Goal: Task Accomplishment & Management: Use online tool/utility

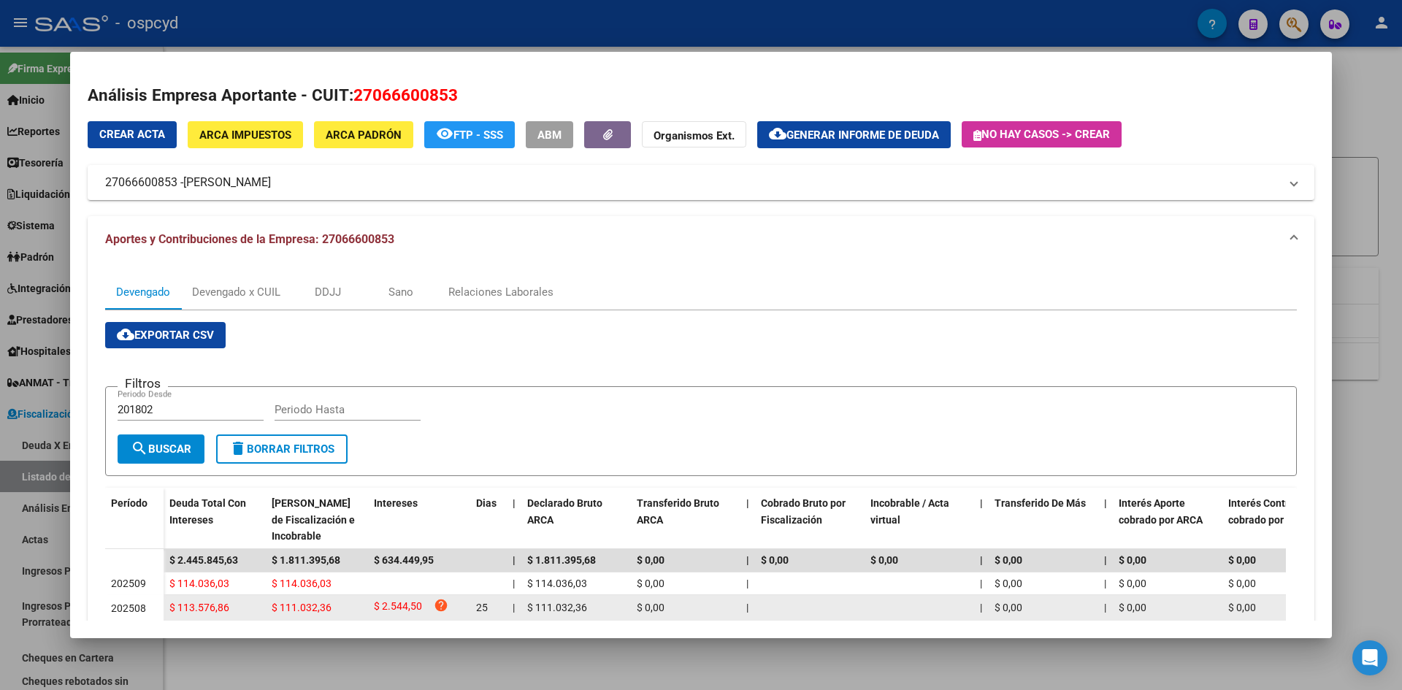
scroll to position [304, 0]
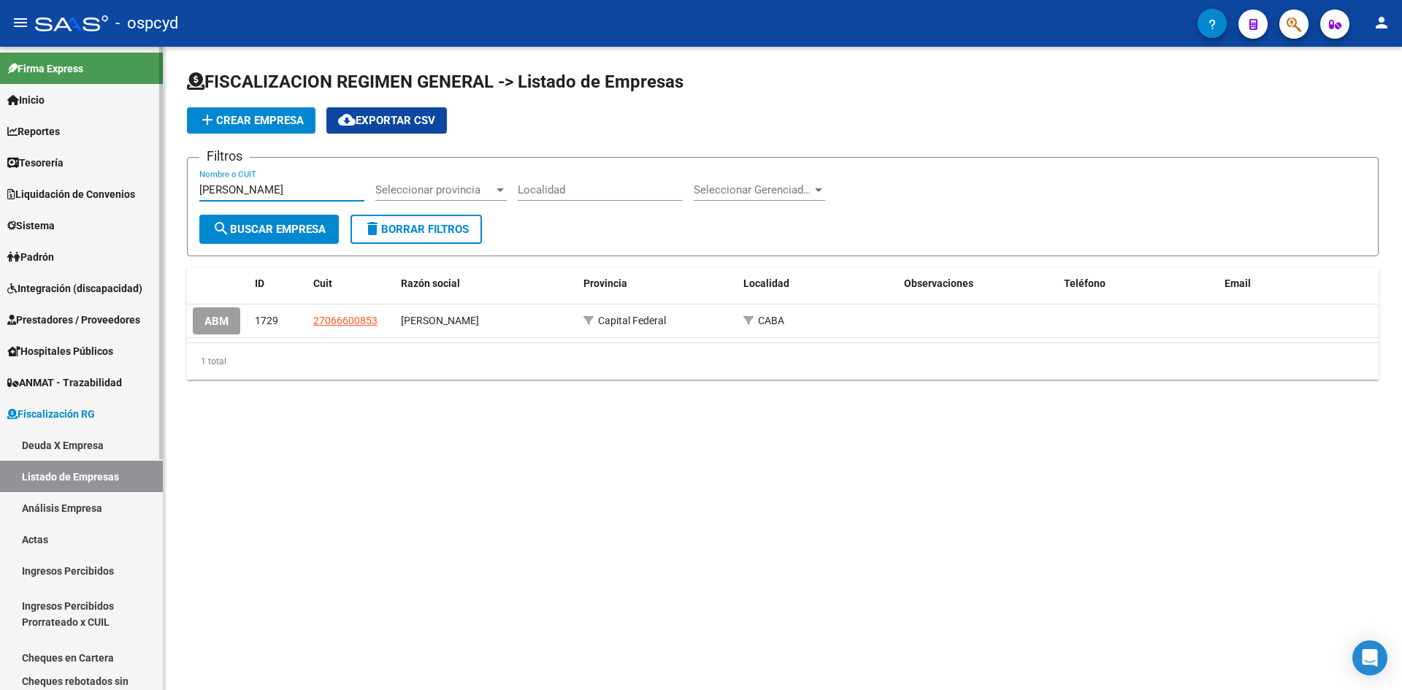
drag, startPoint x: 193, startPoint y: 191, endPoint x: 126, endPoint y: 191, distance: 67.9
click at [130, 191] on mat-sidenav-container "Firma Express Inicio Calendario SSS Instructivos Contacto OS Reportes Tablero d…" at bounding box center [701, 368] width 1402 height 643
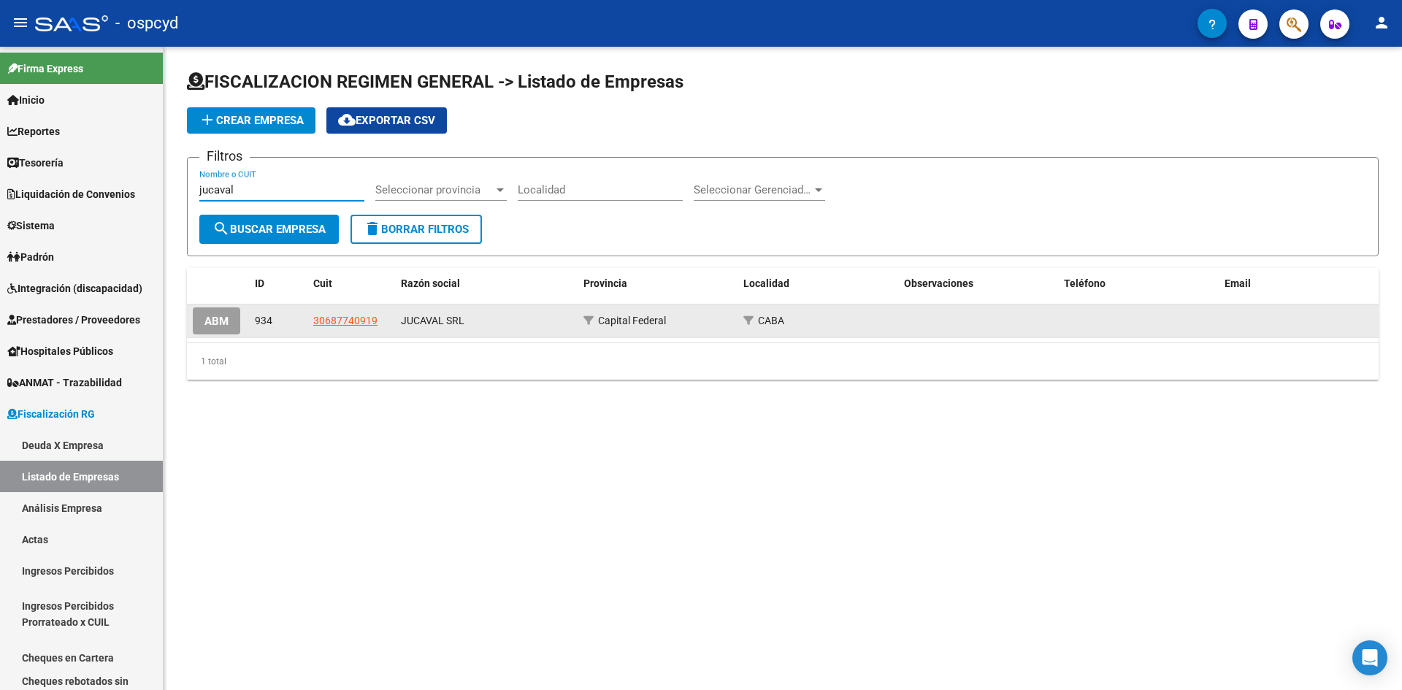
type input "jucaval"
click at [377, 319] on div "30687740919" at bounding box center [351, 320] width 76 height 17
click at [362, 315] on span "30687740919" at bounding box center [345, 321] width 64 height 12
type textarea "30687740919"
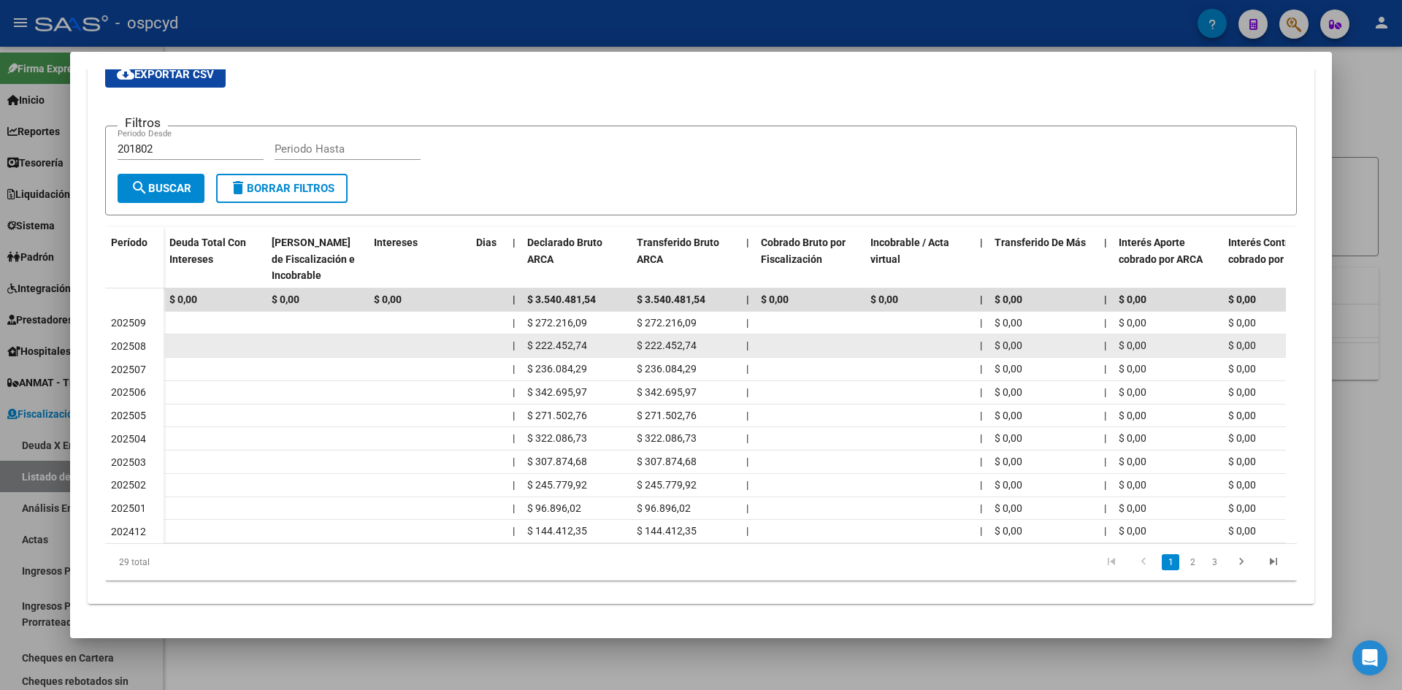
scroll to position [272, 0]
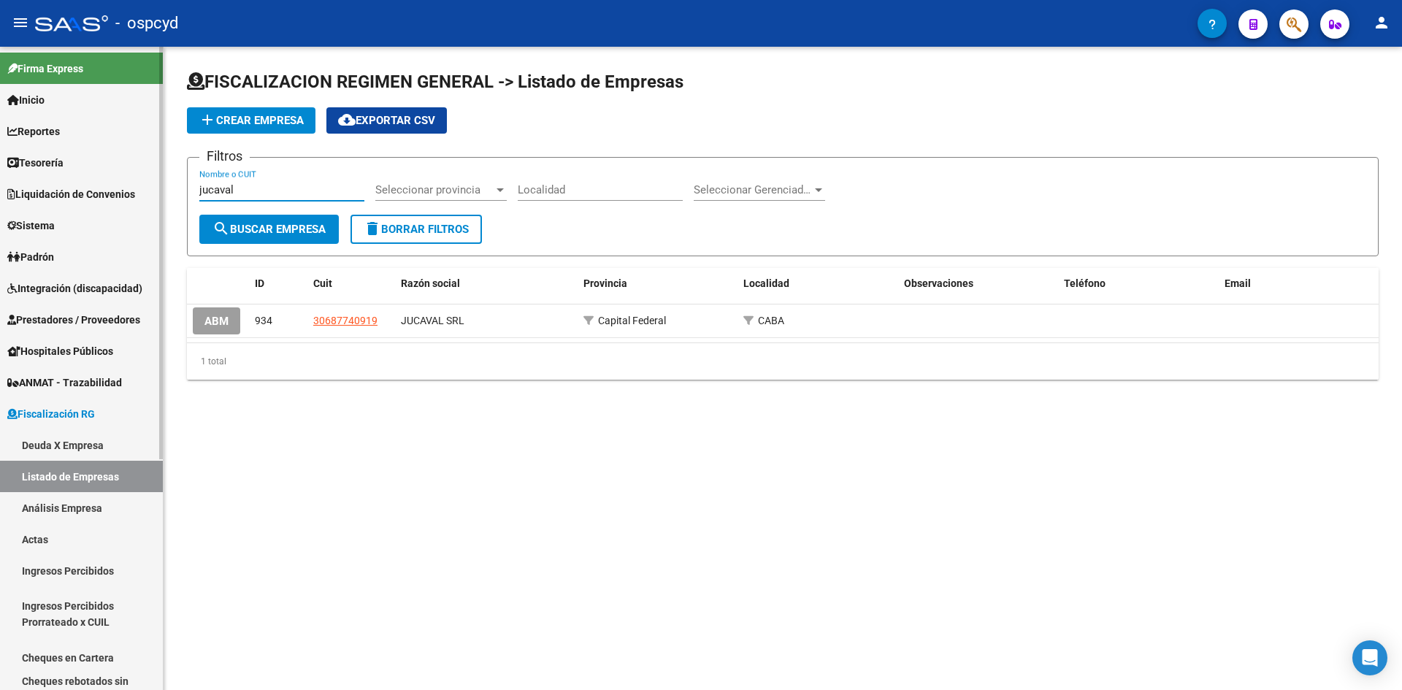
drag, startPoint x: 230, startPoint y: 192, endPoint x: 131, endPoint y: 192, distance: 98.6
click at [131, 192] on mat-sidenav-container "Firma Express Inicio Calendario SSS Instructivos Contacto OS Reportes Tablero d…" at bounding box center [701, 368] width 1402 height 643
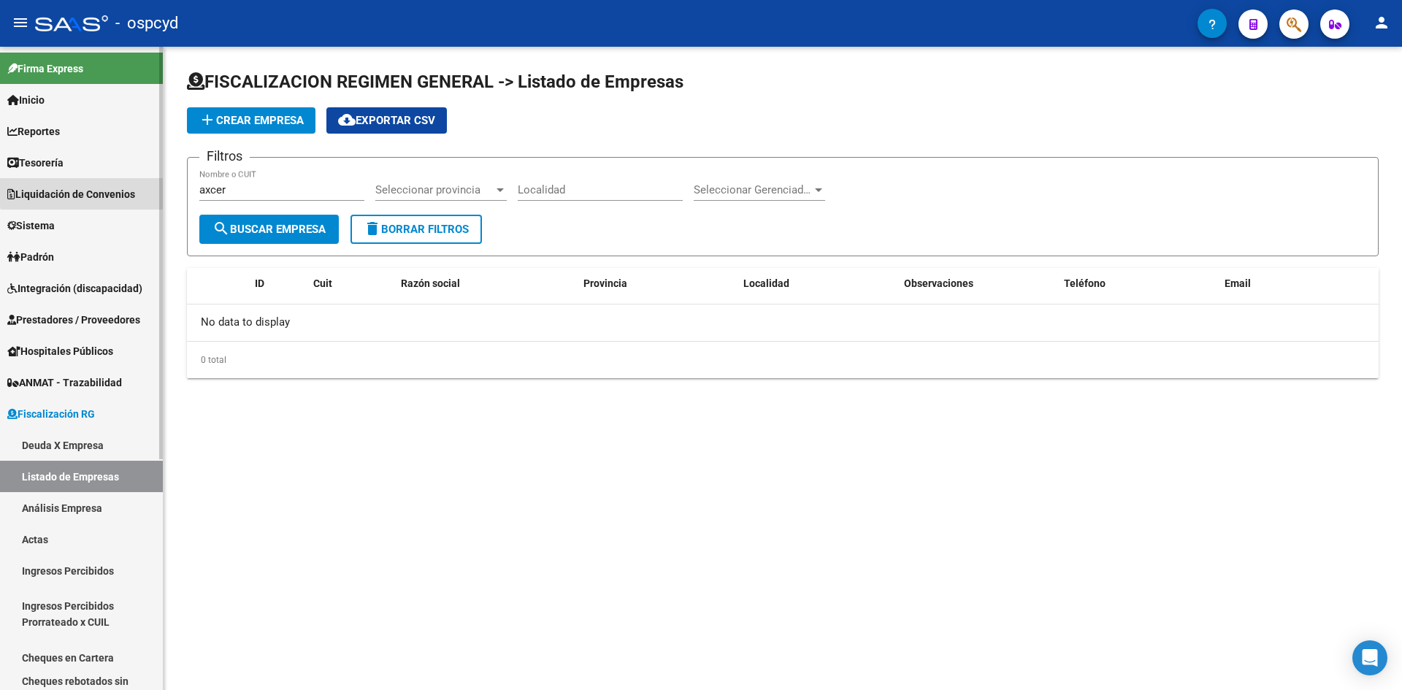
click at [131, 193] on span "Liquidación de Convenios" at bounding box center [71, 194] width 128 height 16
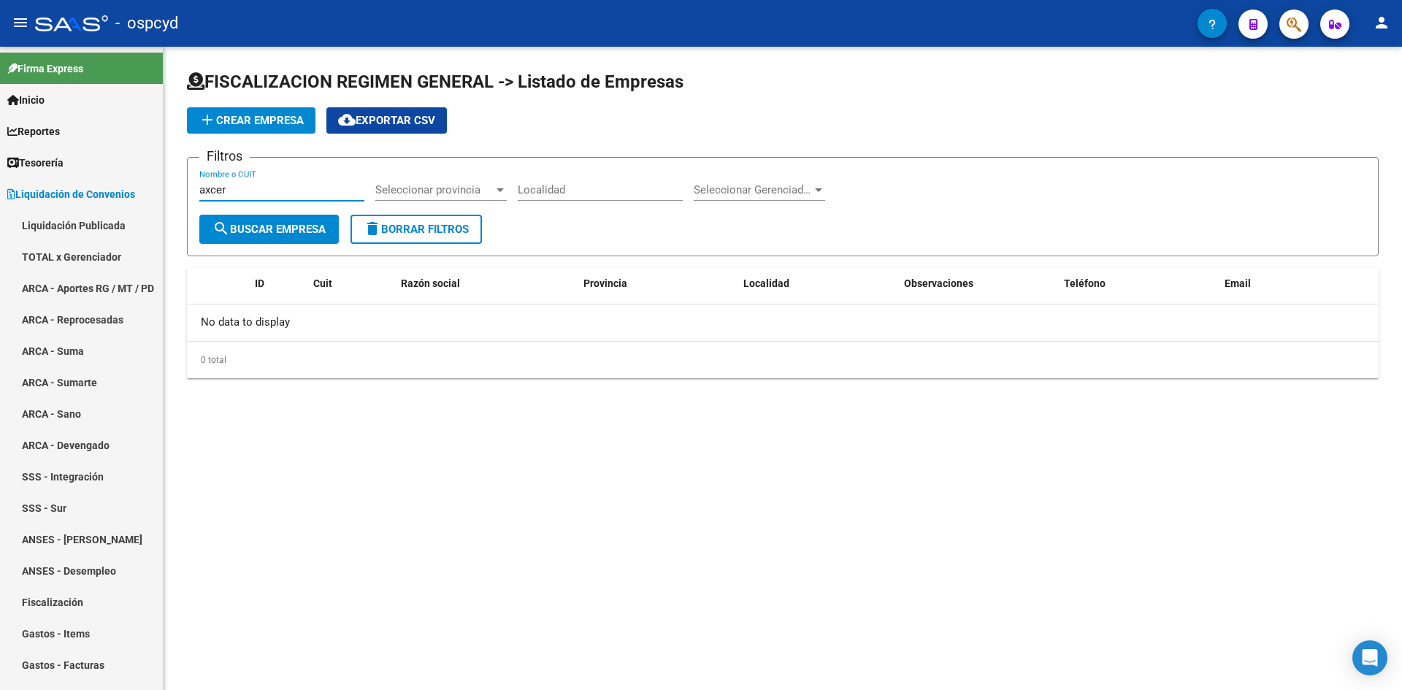
drag, startPoint x: 234, startPoint y: 195, endPoint x: 247, endPoint y: 192, distance: 12.7
click at [235, 195] on input "axcer" at bounding box center [281, 189] width 165 height 13
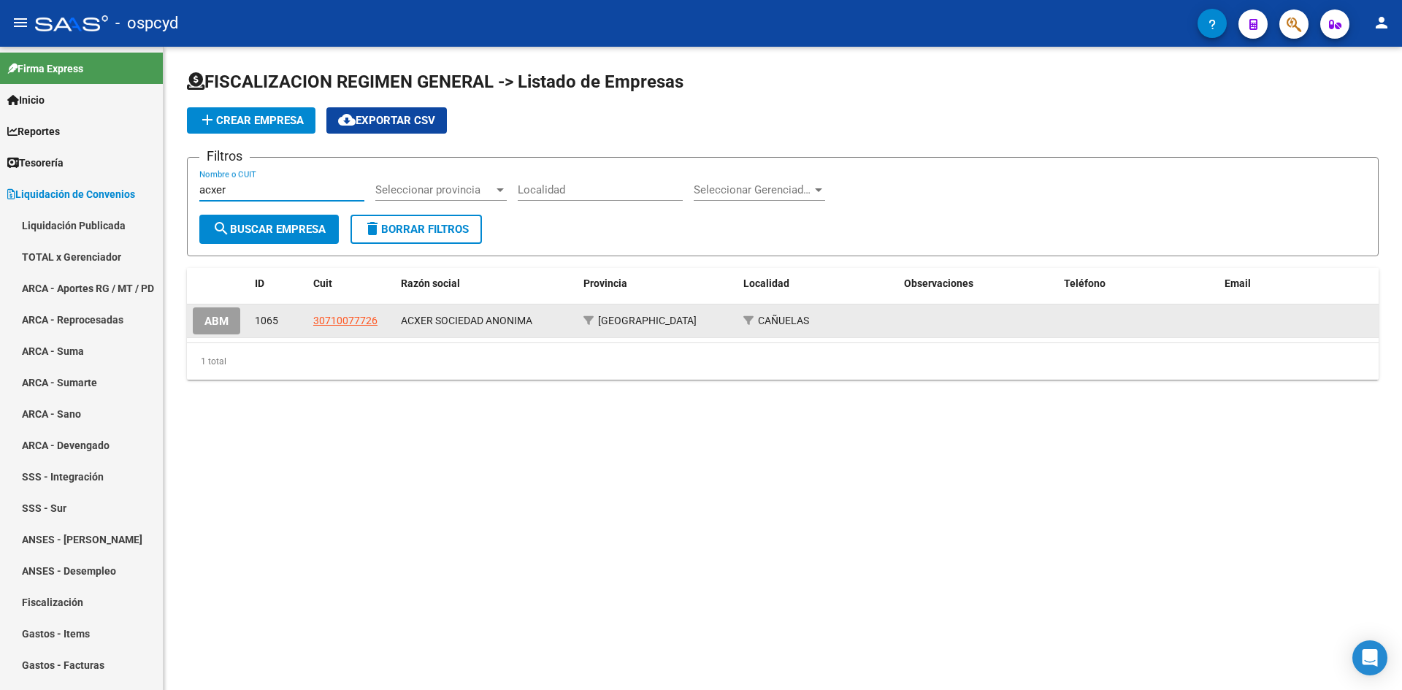
type input "acxer"
click at [331, 310] on datatable-body-cell "30710077726" at bounding box center [351, 320] width 88 height 33
click at [334, 312] on datatable-body-cell "30710077726" at bounding box center [351, 320] width 88 height 33
click at [337, 316] on span "30710077726" at bounding box center [345, 321] width 64 height 12
type textarea "30710077726"
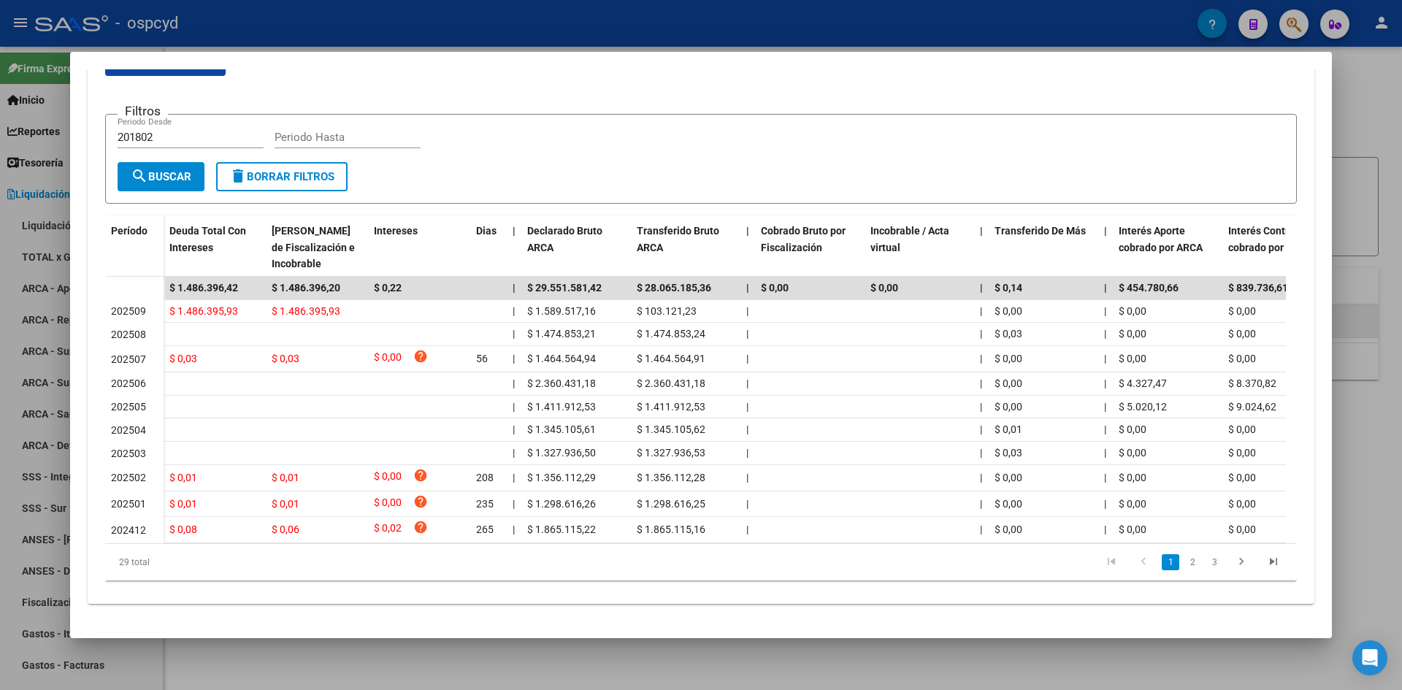
scroll to position [286, 0]
click at [1183, 559] on link "2" at bounding box center [1192, 562] width 18 height 16
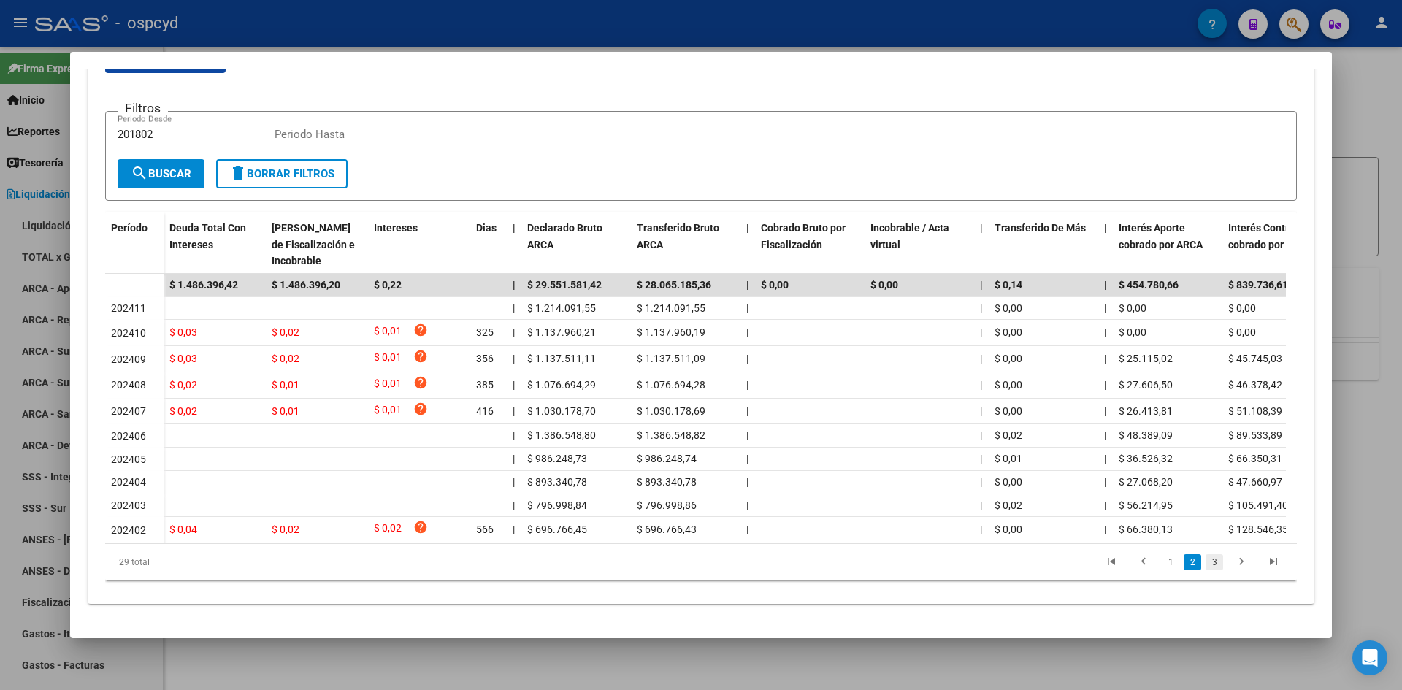
click at [1205, 566] on link "3" at bounding box center [1214, 562] width 18 height 16
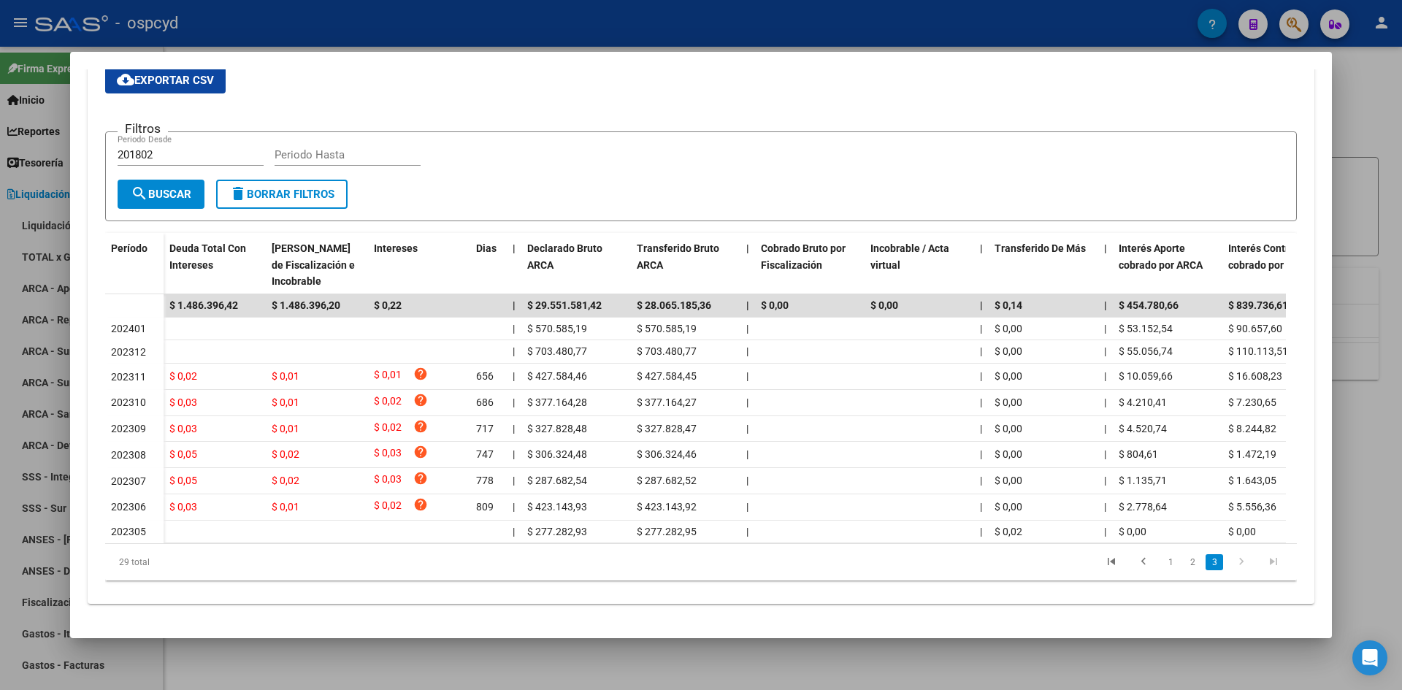
scroll to position [270, 0]
click at [1225, 566] on li at bounding box center [1241, 562] width 32 height 25
click at [1232, 564] on icon "go to next page" at bounding box center [1241, 564] width 19 height 18
click at [1138, 564] on icon "go to previous page" at bounding box center [1143, 564] width 19 height 18
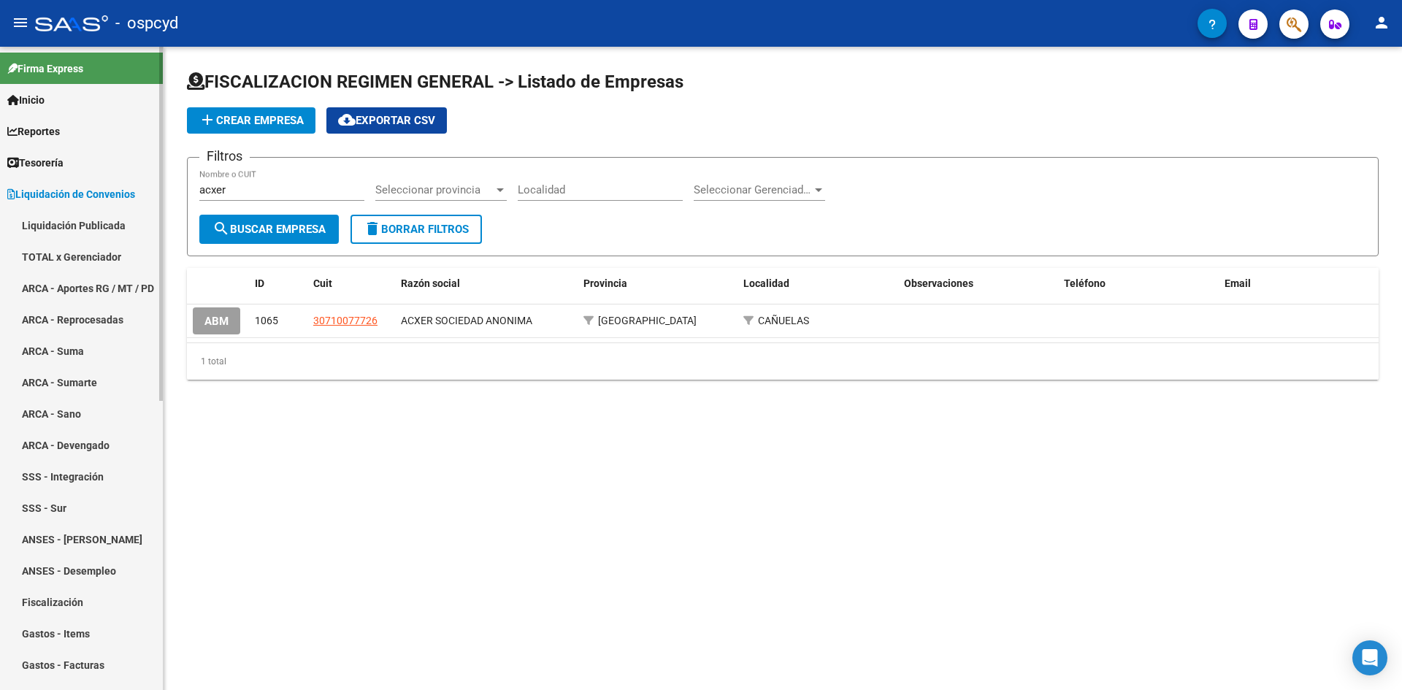
click at [64, 189] on span "Liquidación de Convenios" at bounding box center [71, 194] width 128 height 16
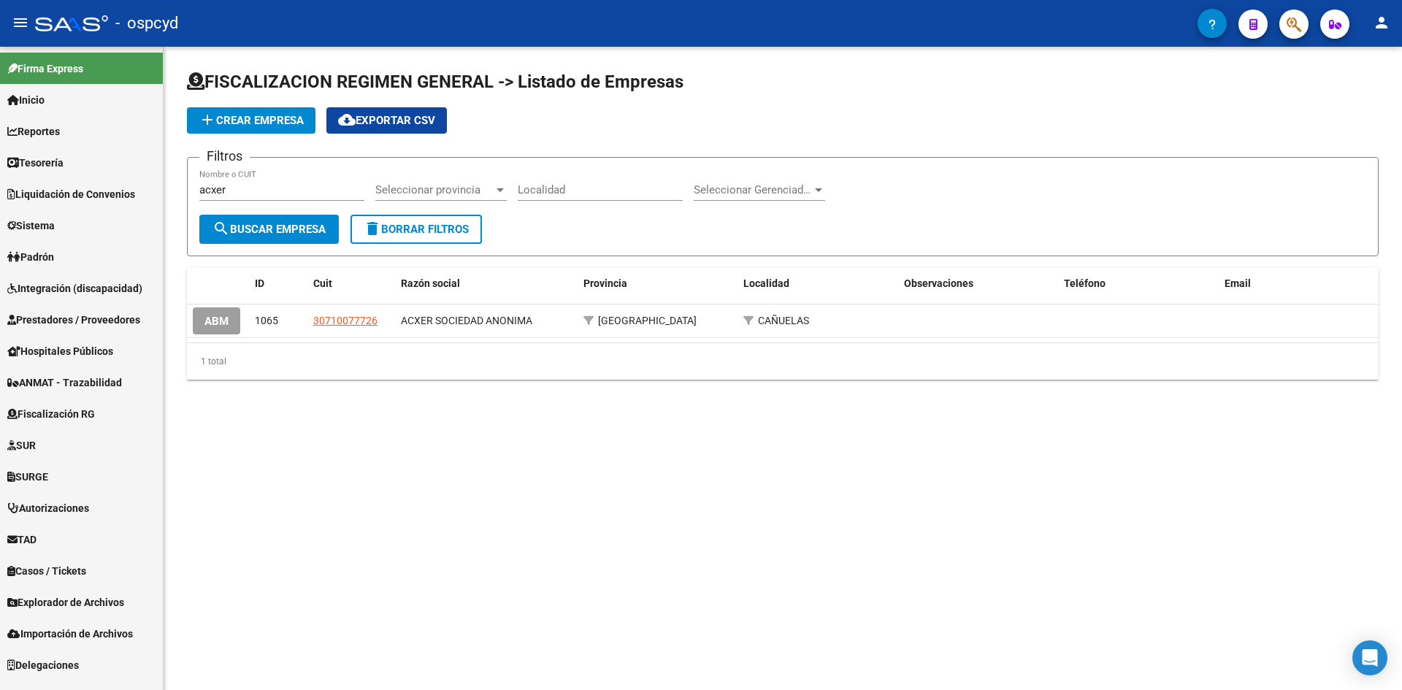
click at [67, 232] on link "Sistema" at bounding box center [81, 225] width 163 height 31
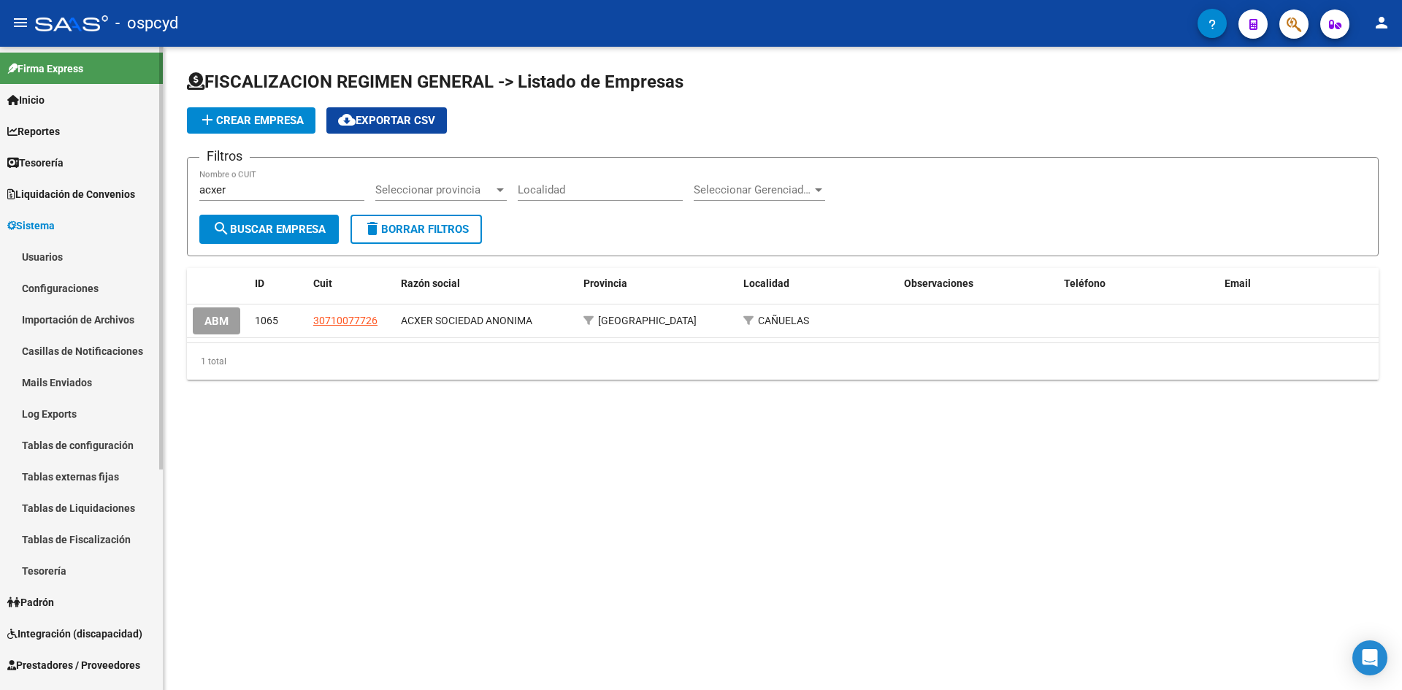
click at [78, 318] on link "Importación de Archivos" at bounding box center [81, 319] width 163 height 31
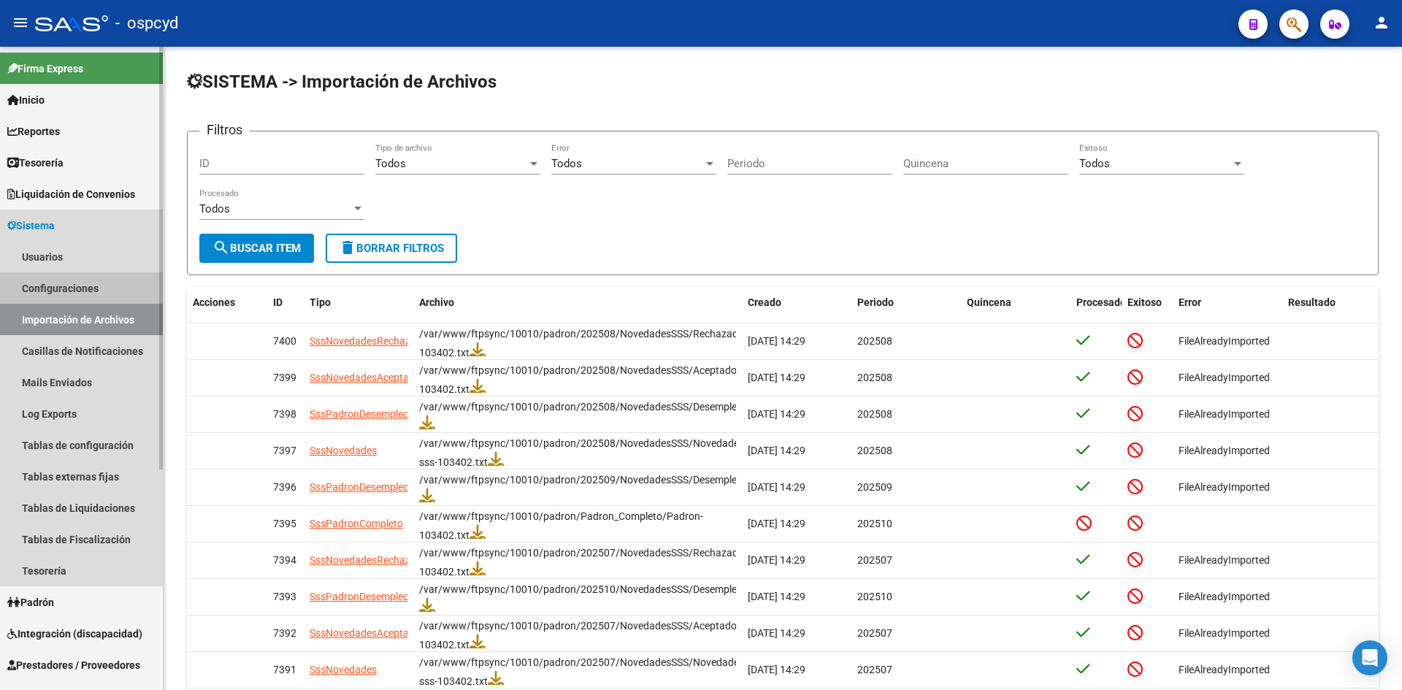
click at [47, 289] on link "Configuraciones" at bounding box center [81, 287] width 163 height 31
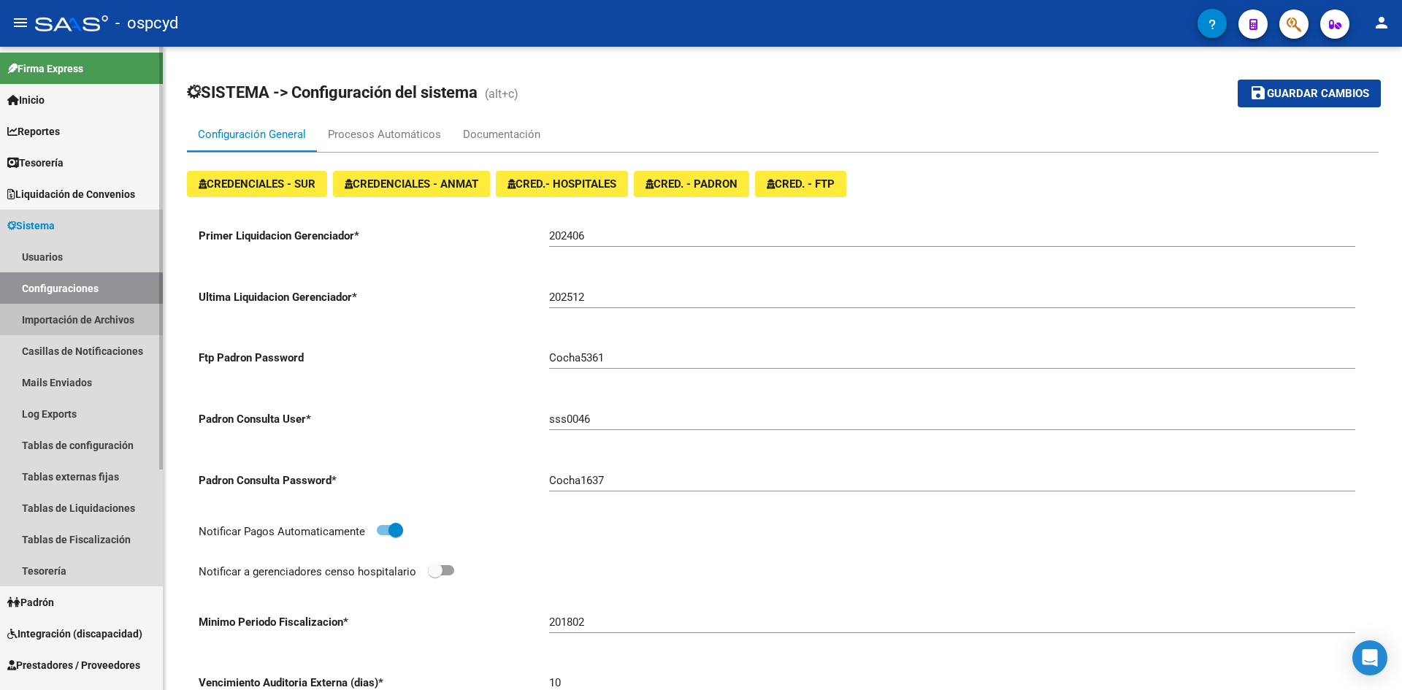
click at [52, 315] on link "Importación de Archivos" at bounding box center [81, 319] width 163 height 31
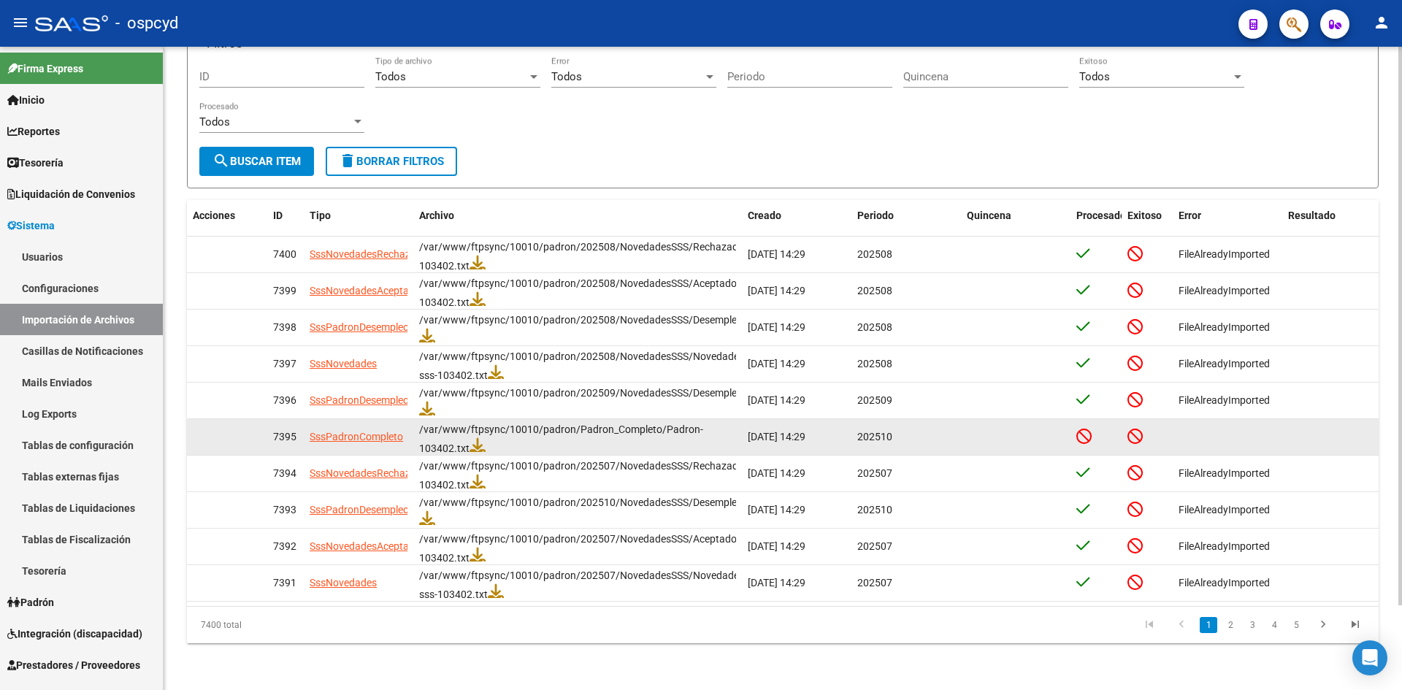
scroll to position [98, 0]
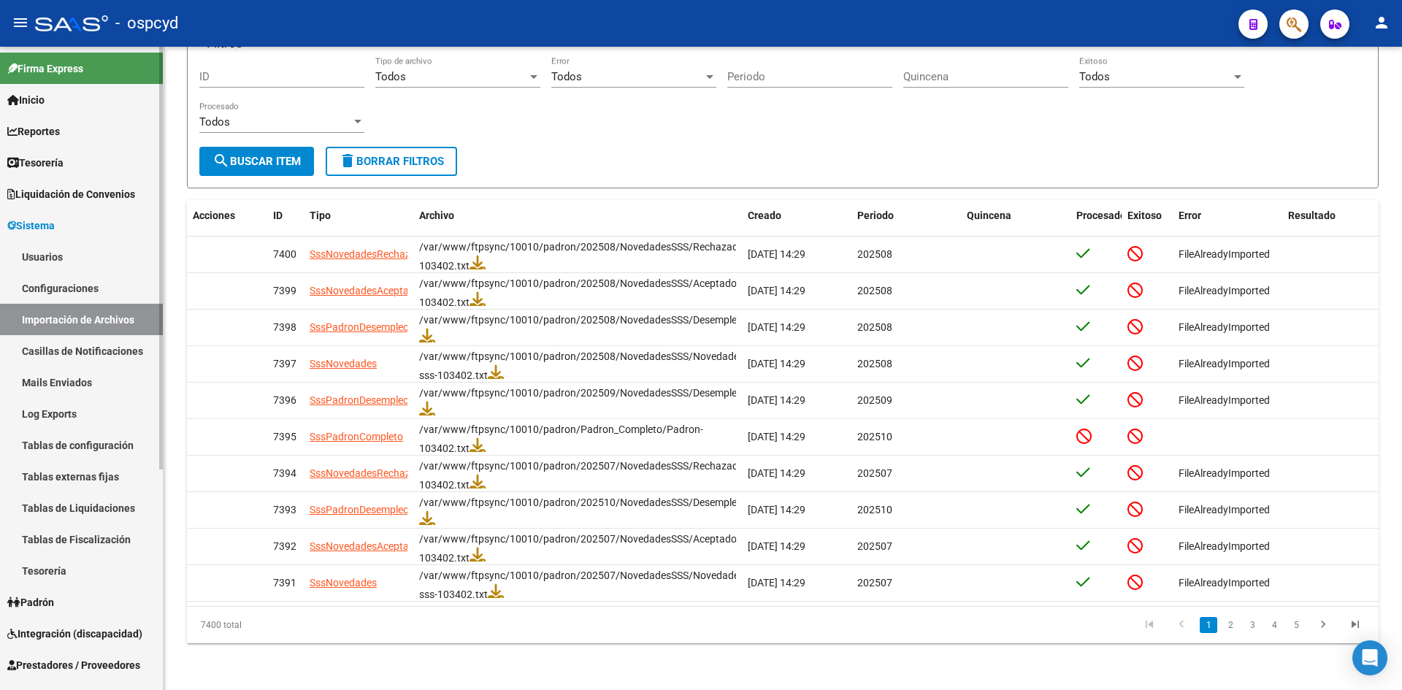
click at [39, 226] on span "Sistema" at bounding box center [30, 226] width 47 height 16
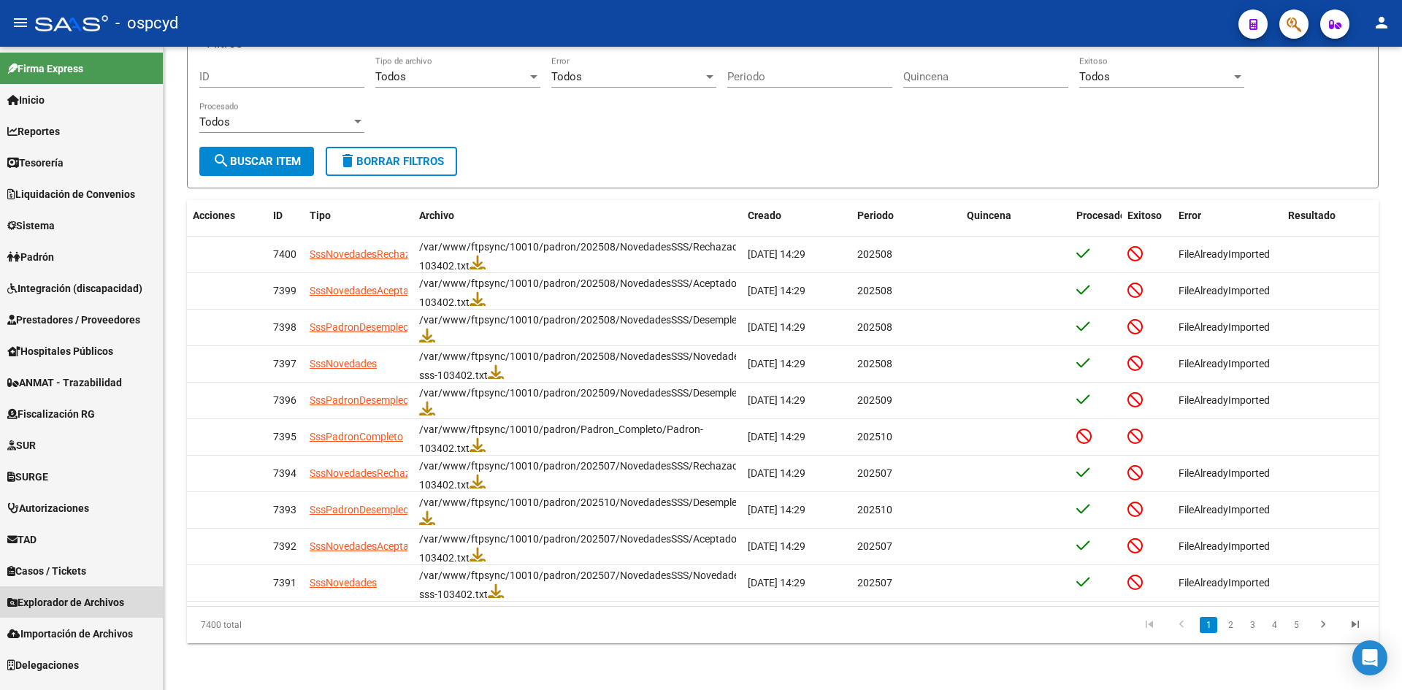
click at [83, 602] on span "Explorador de Archivos" at bounding box center [65, 602] width 117 height 16
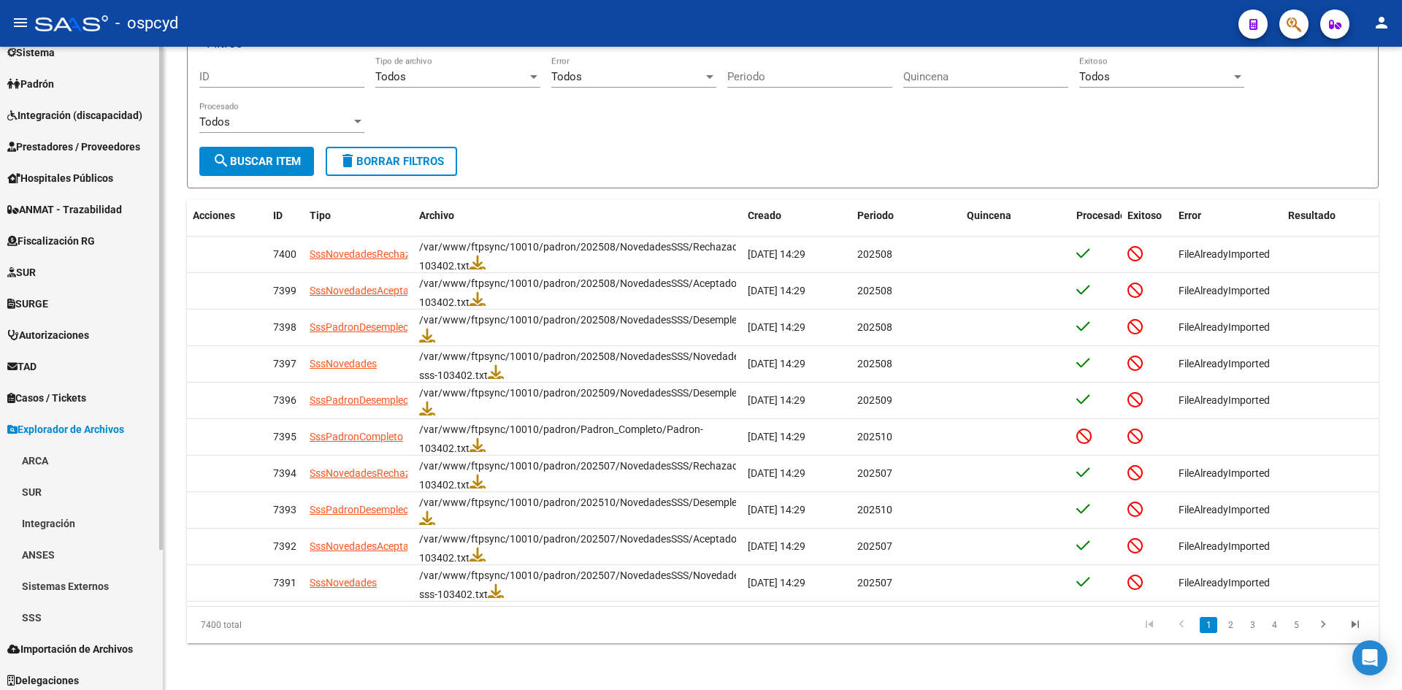
scroll to position [179, 0]
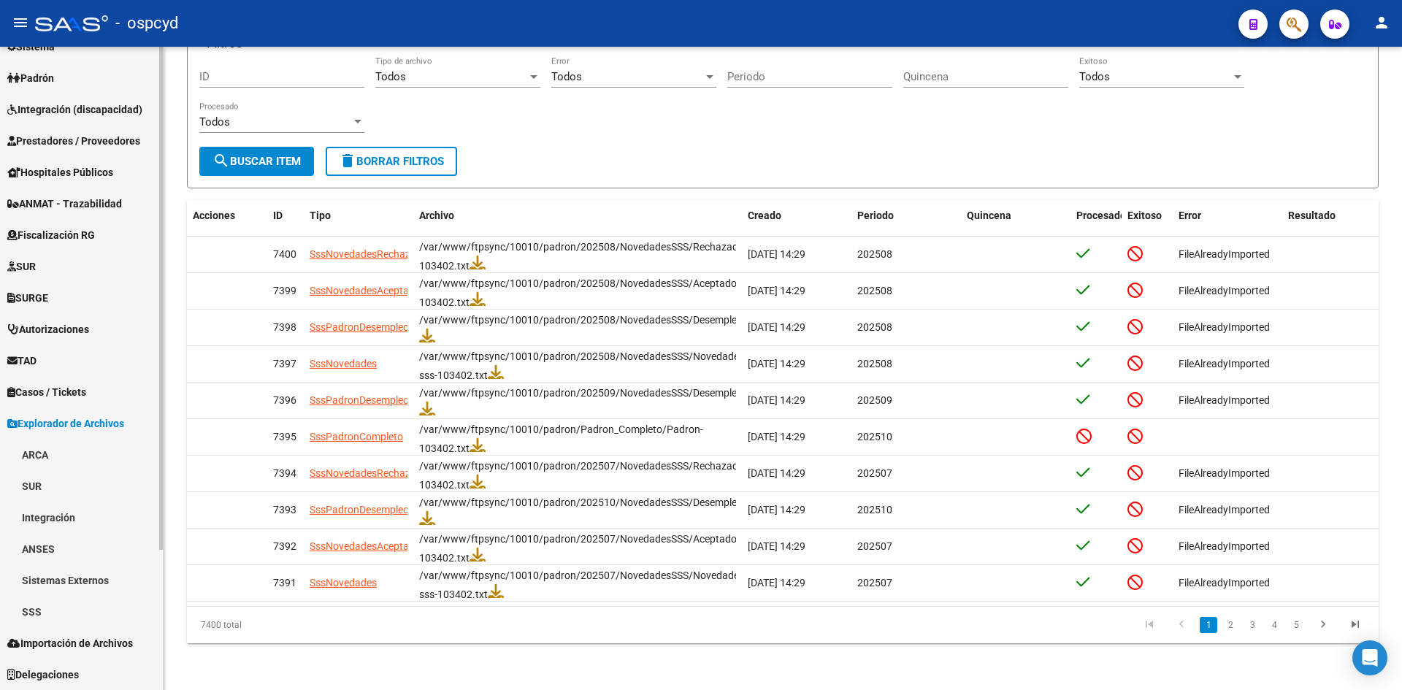
click at [78, 602] on link "SSS" at bounding box center [81, 611] width 163 height 31
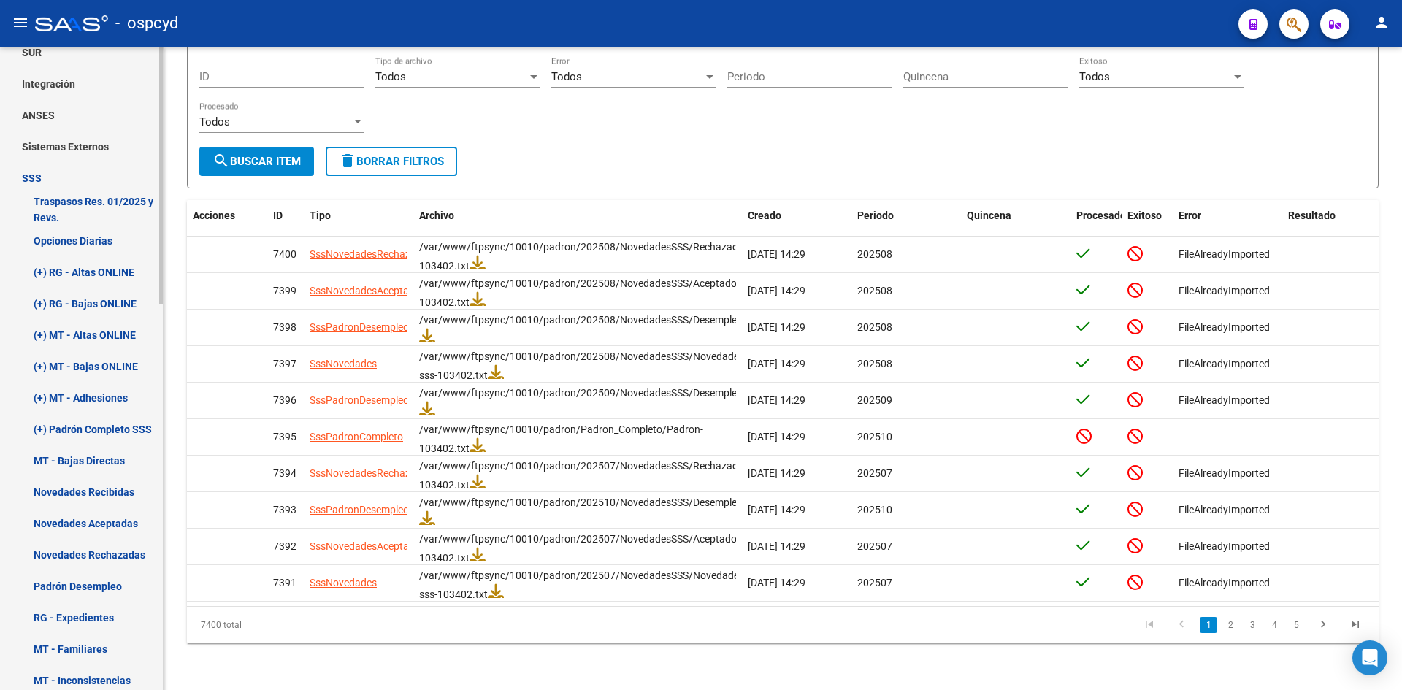
scroll to position [617, 0]
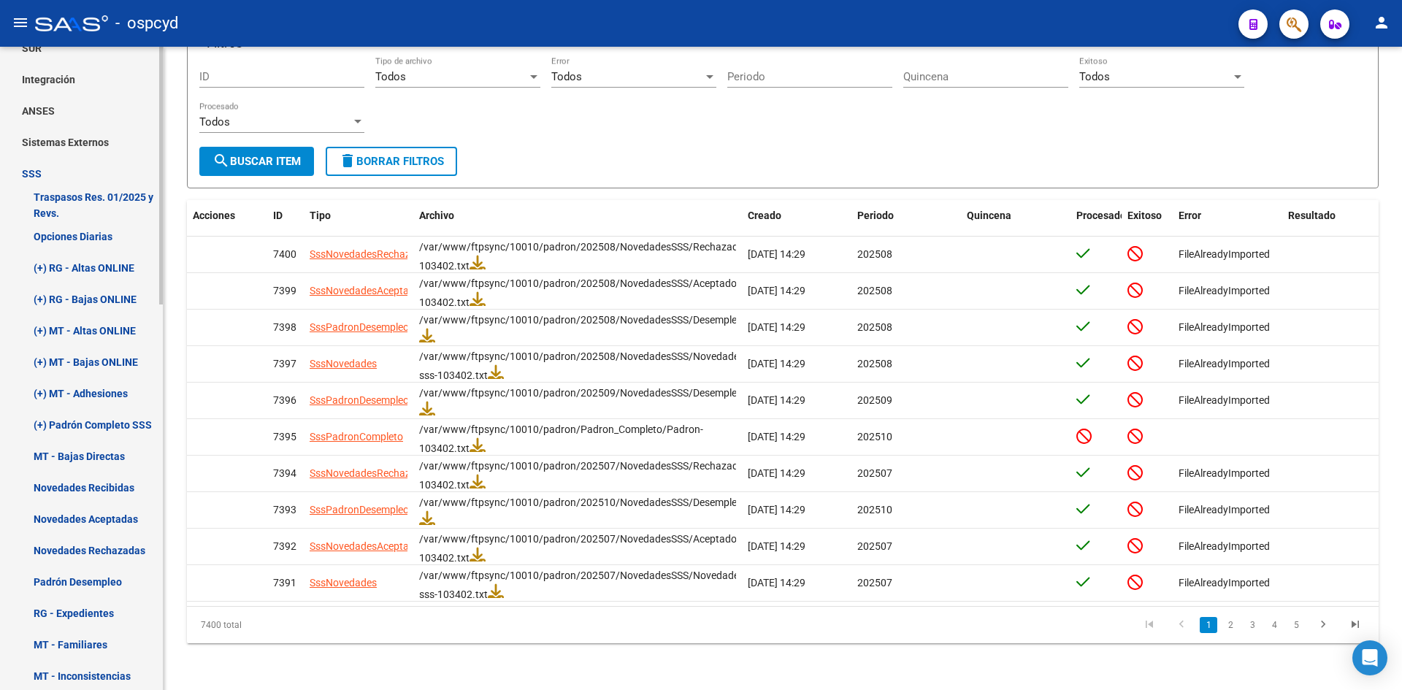
click at [85, 482] on link "Novedades Recibidas" at bounding box center [81, 487] width 163 height 31
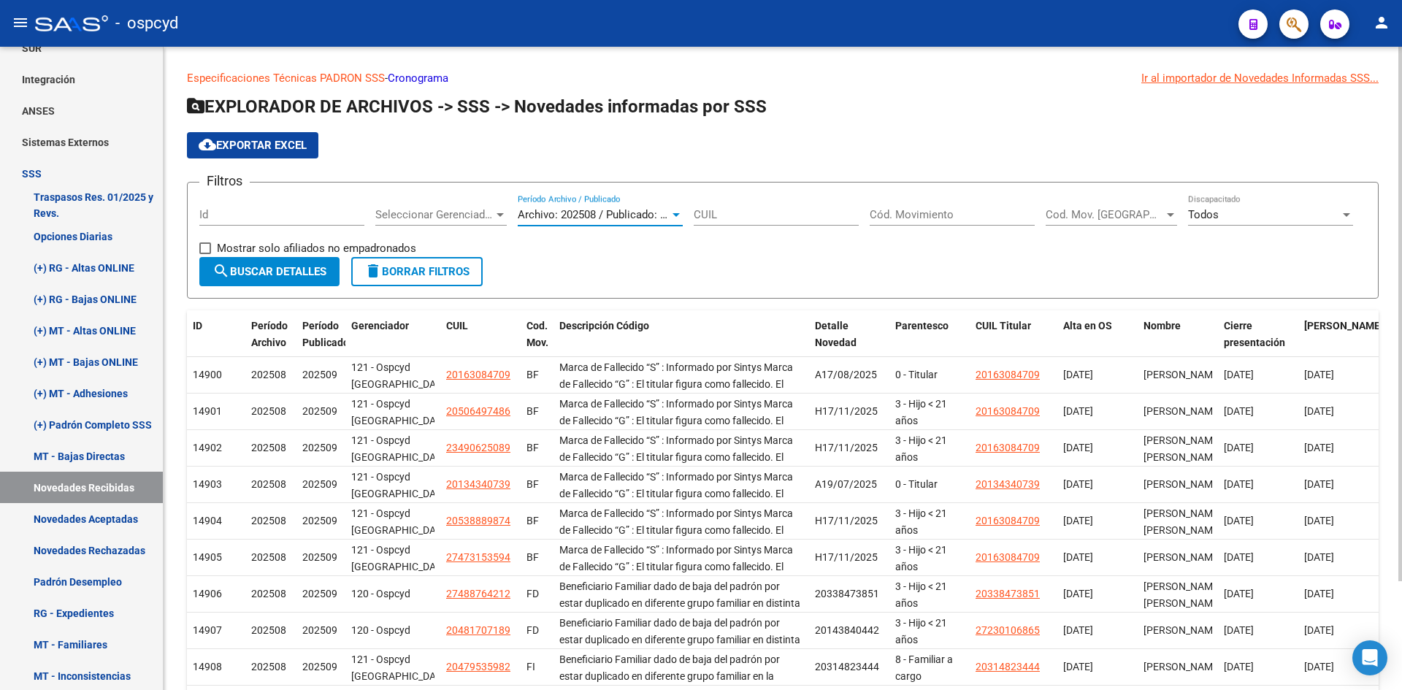
click at [608, 218] on span "Archivo: 202508 / Publicado: 202509" at bounding box center [606, 214] width 177 height 13
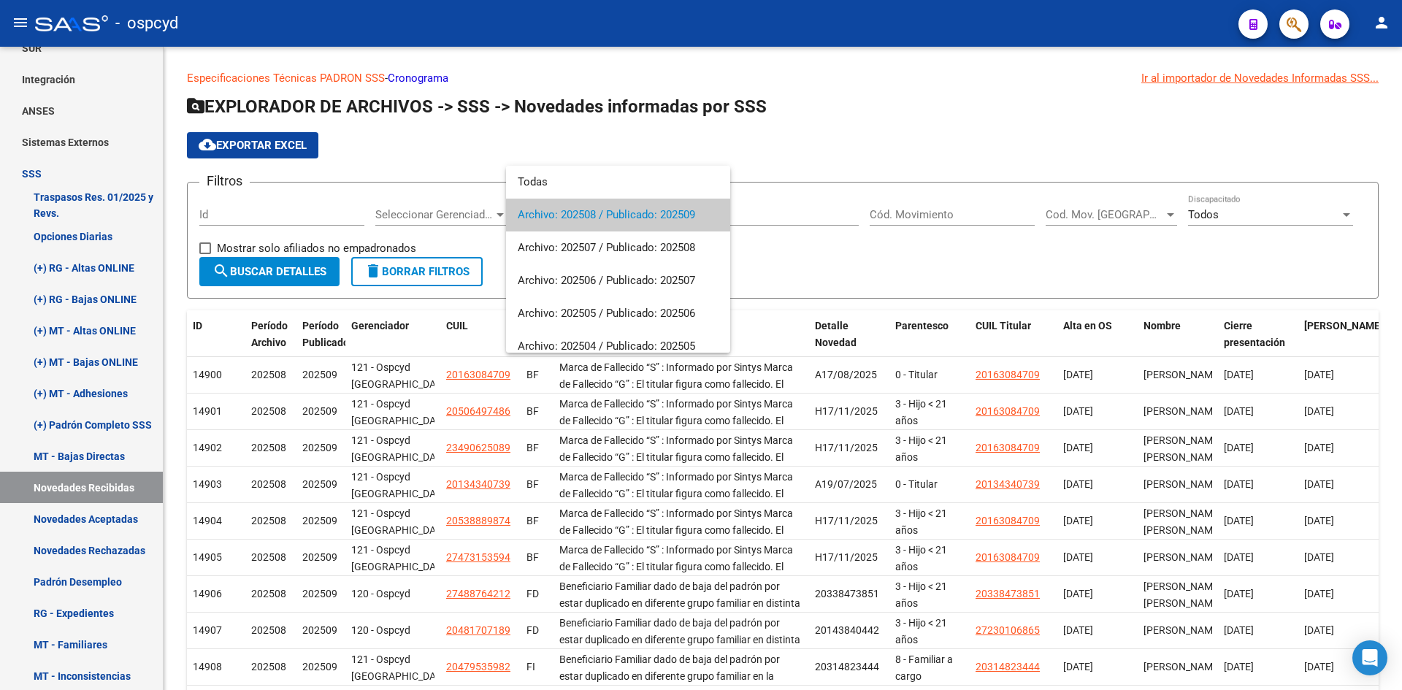
click at [918, 121] on div at bounding box center [701, 345] width 1402 height 690
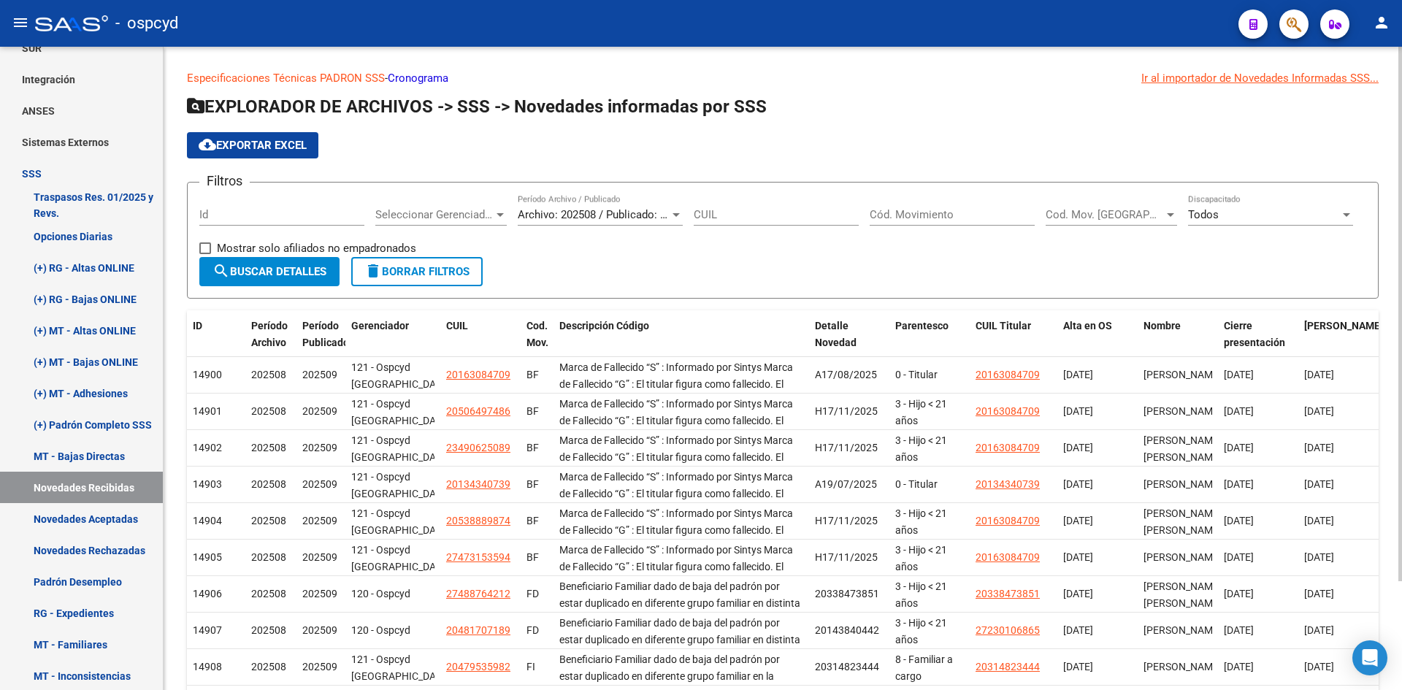
click at [266, 285] on button "search Buscar Detalles" at bounding box center [269, 271] width 140 height 29
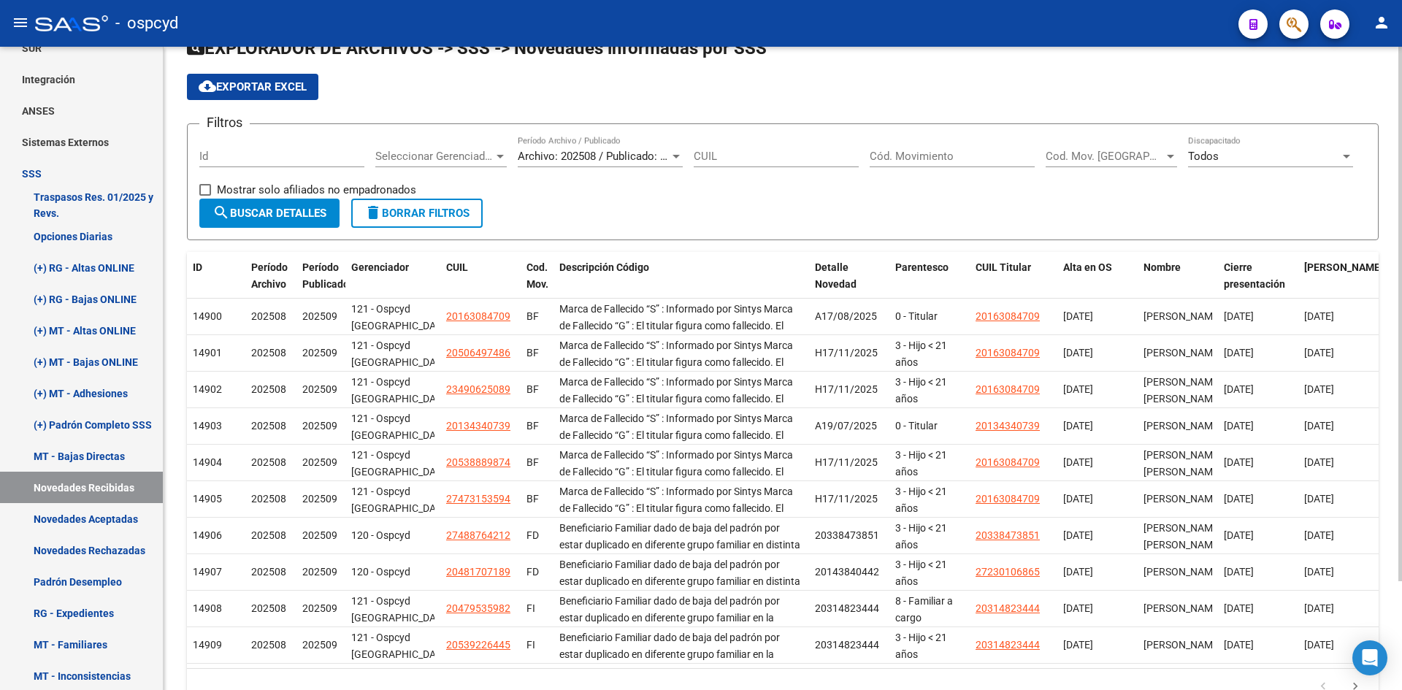
scroll to position [131, 0]
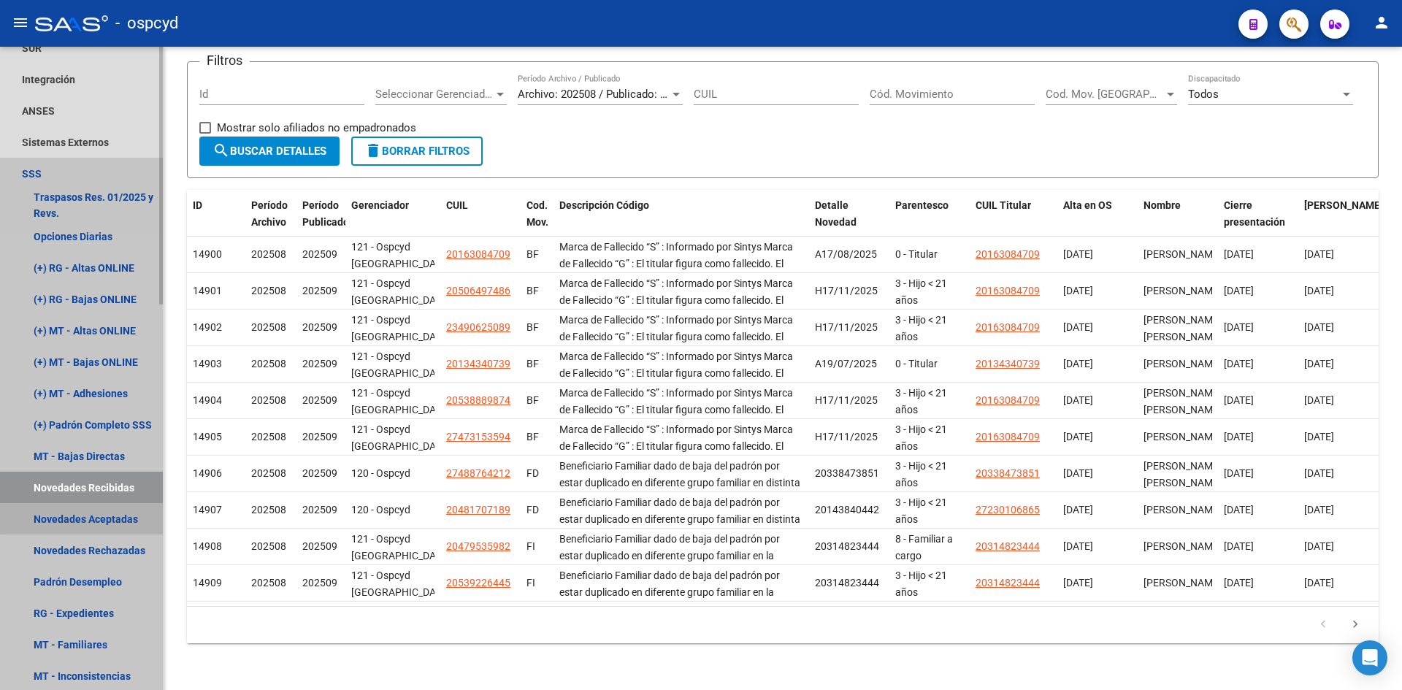
click at [104, 516] on link "Novedades Aceptadas" at bounding box center [81, 518] width 163 height 31
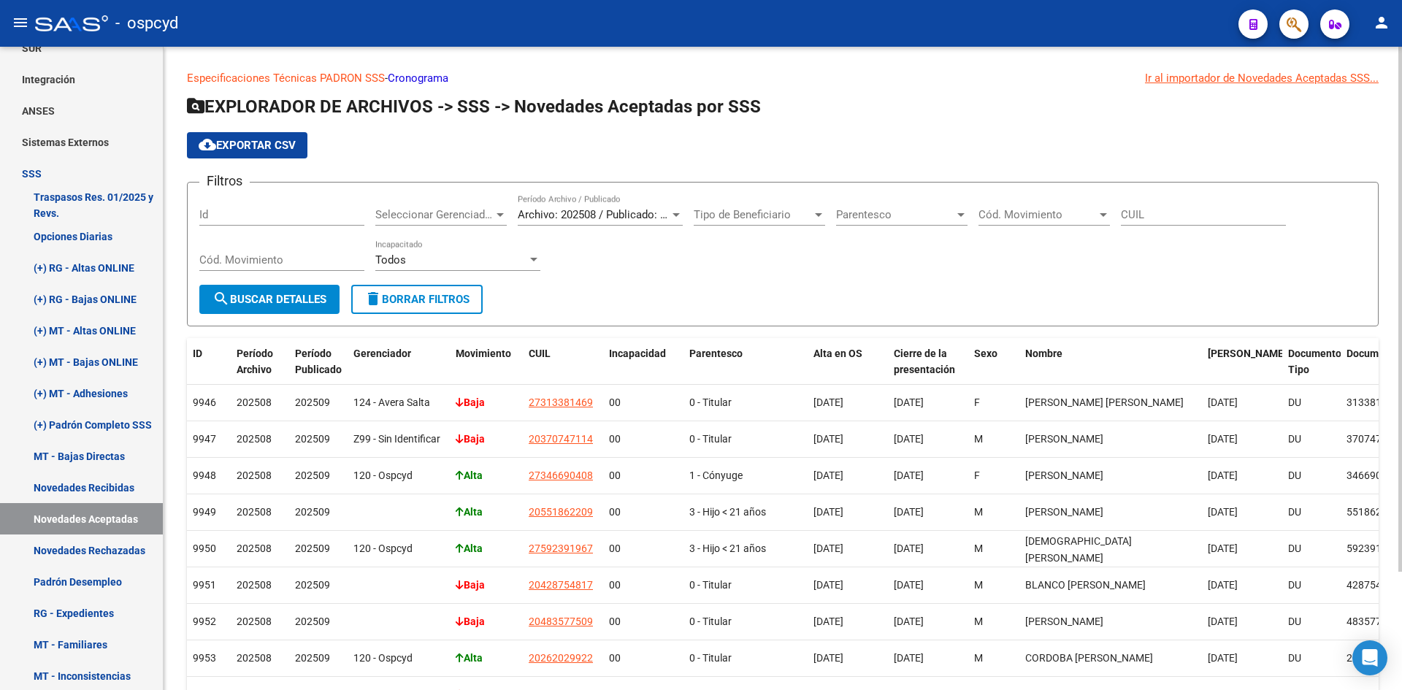
click at [543, 223] on div "Archivo: 202508 / Publicado: 202509 Período Archivo / Publicado" at bounding box center [600, 209] width 165 height 31
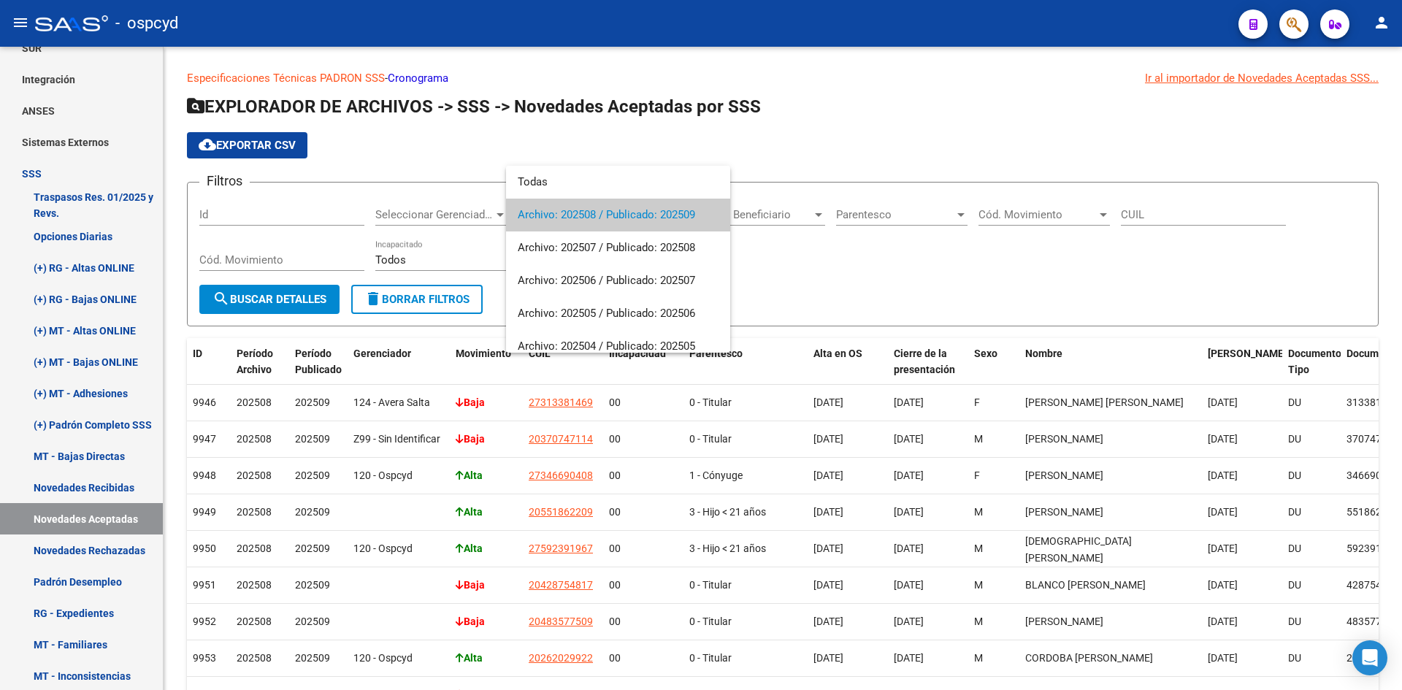
click at [598, 145] on div at bounding box center [701, 345] width 1402 height 690
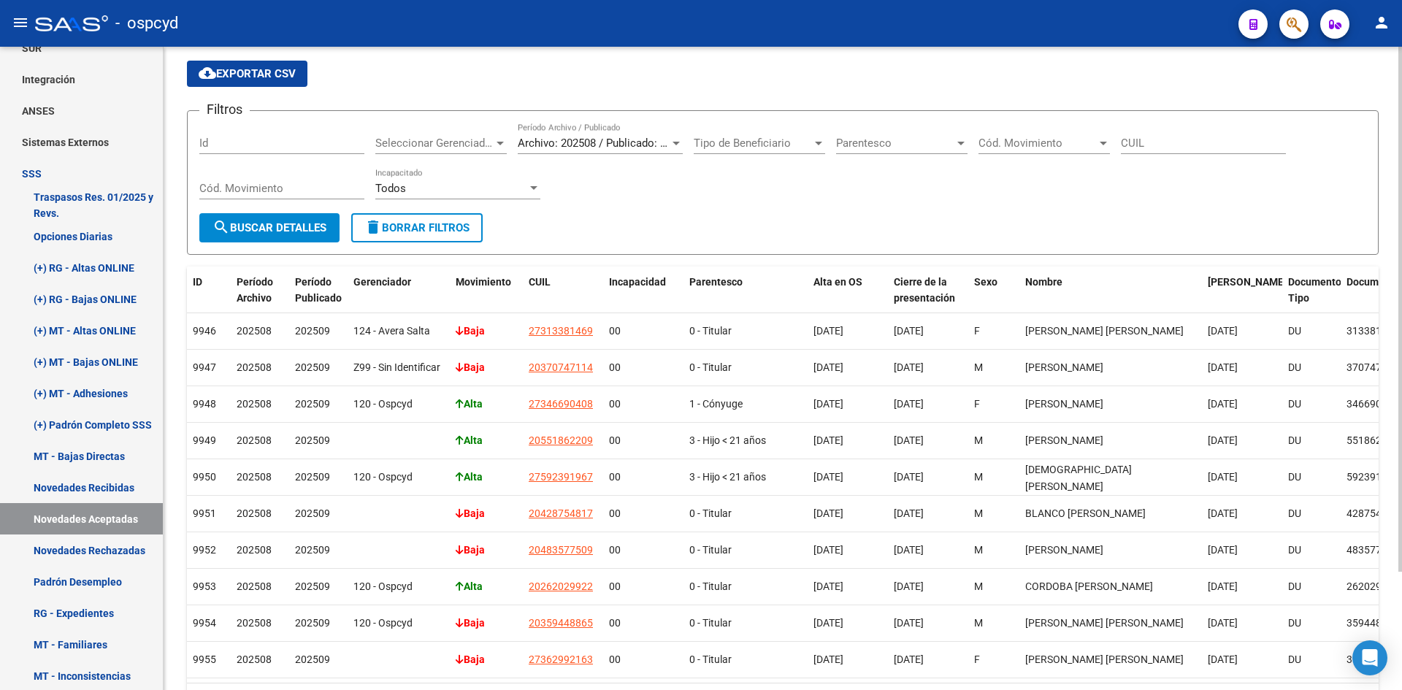
scroll to position [145, 0]
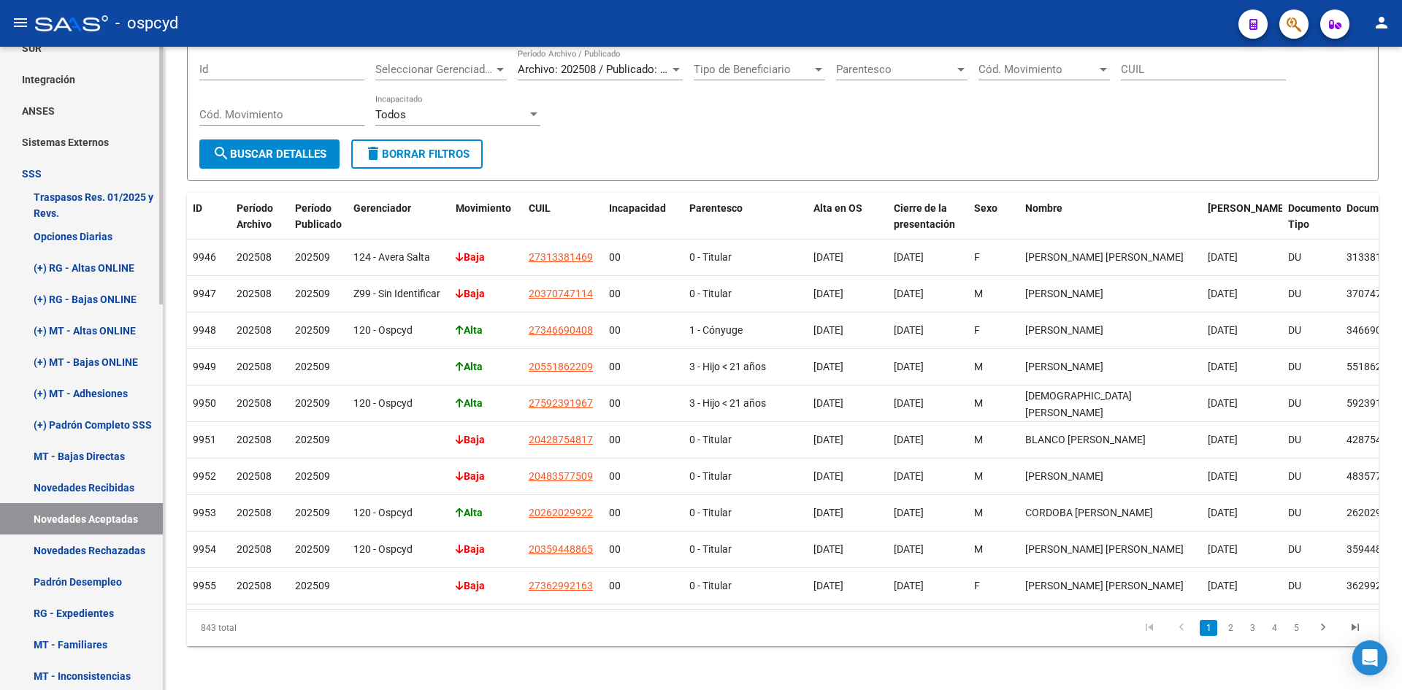
click at [110, 553] on link "Novedades Rechazadas" at bounding box center [81, 549] width 163 height 31
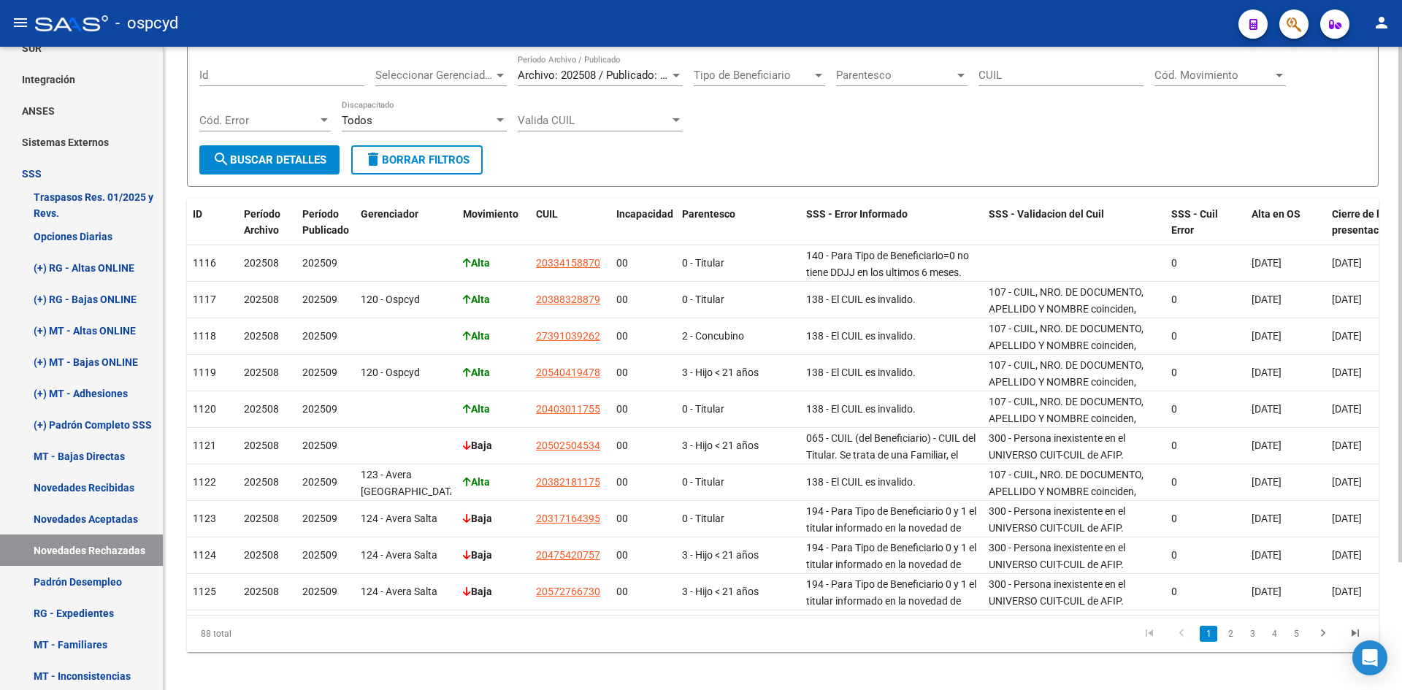
scroll to position [146, 0]
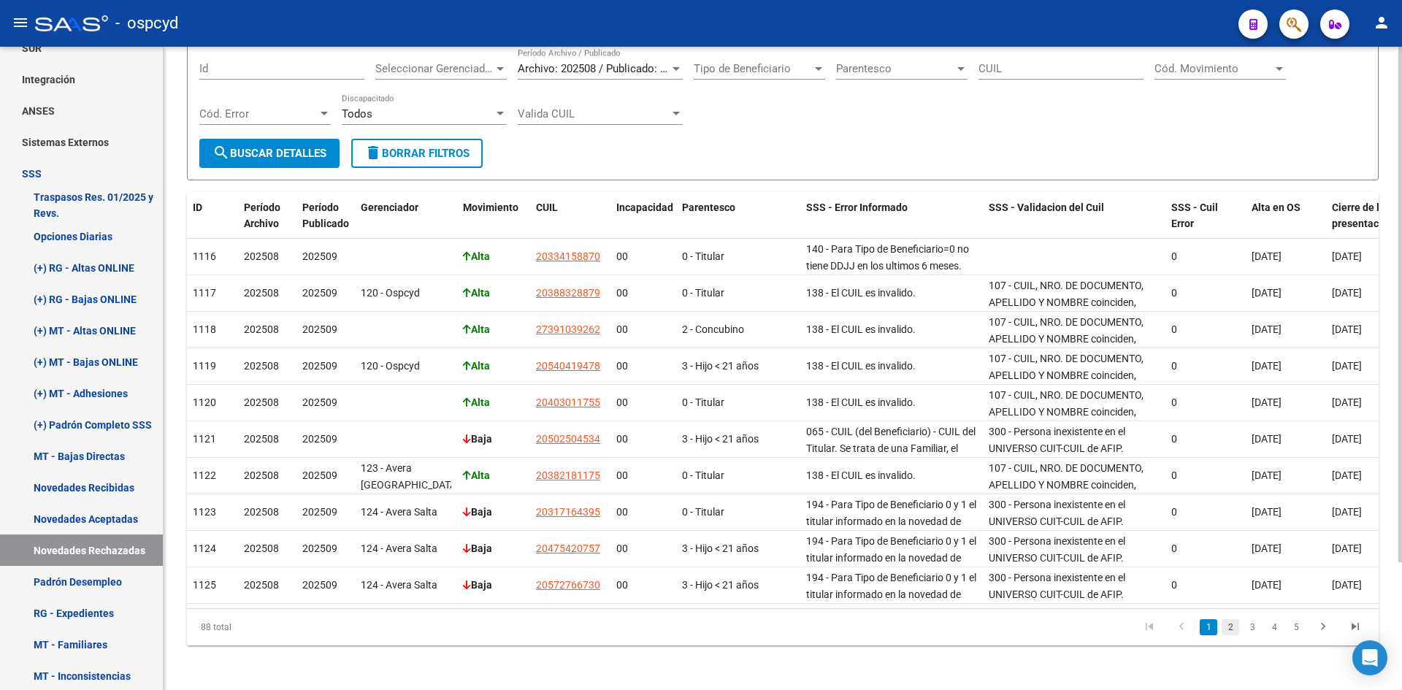
click at [1231, 634] on link "2" at bounding box center [1230, 627] width 18 height 16
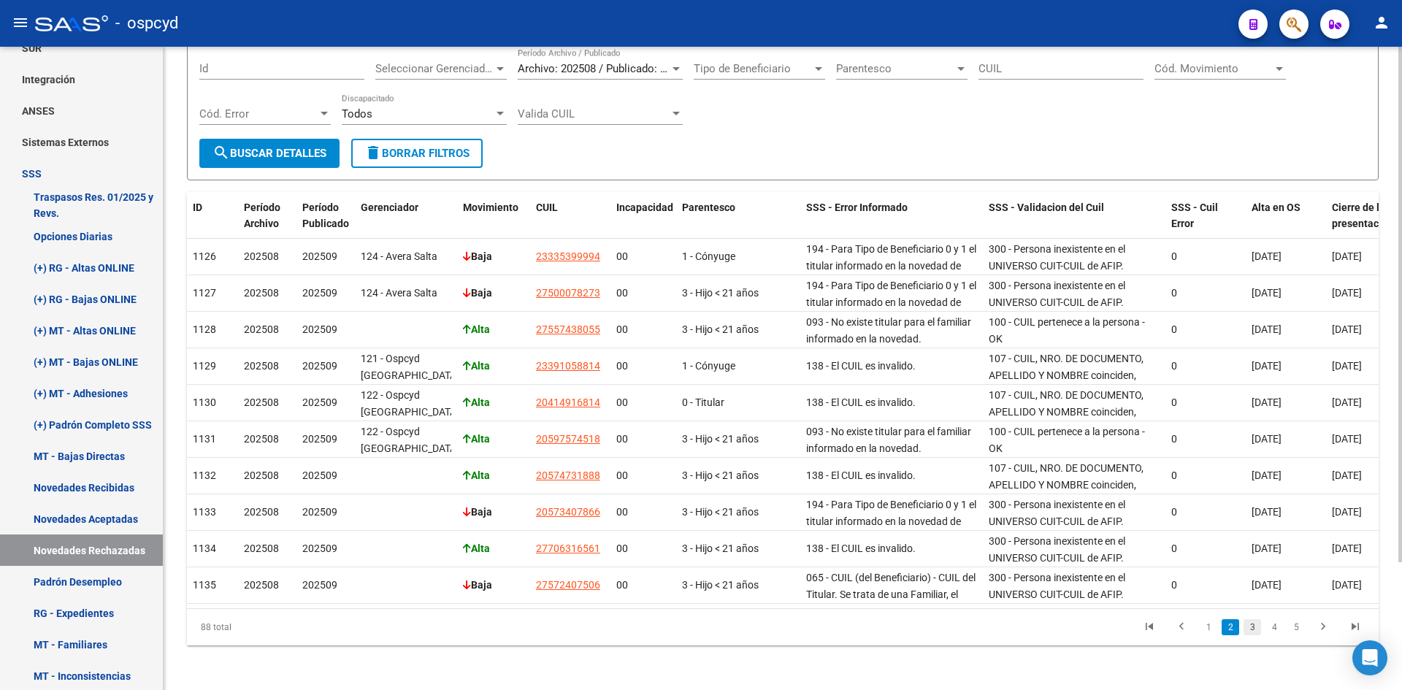
click at [1247, 635] on link "3" at bounding box center [1252, 627] width 18 height 16
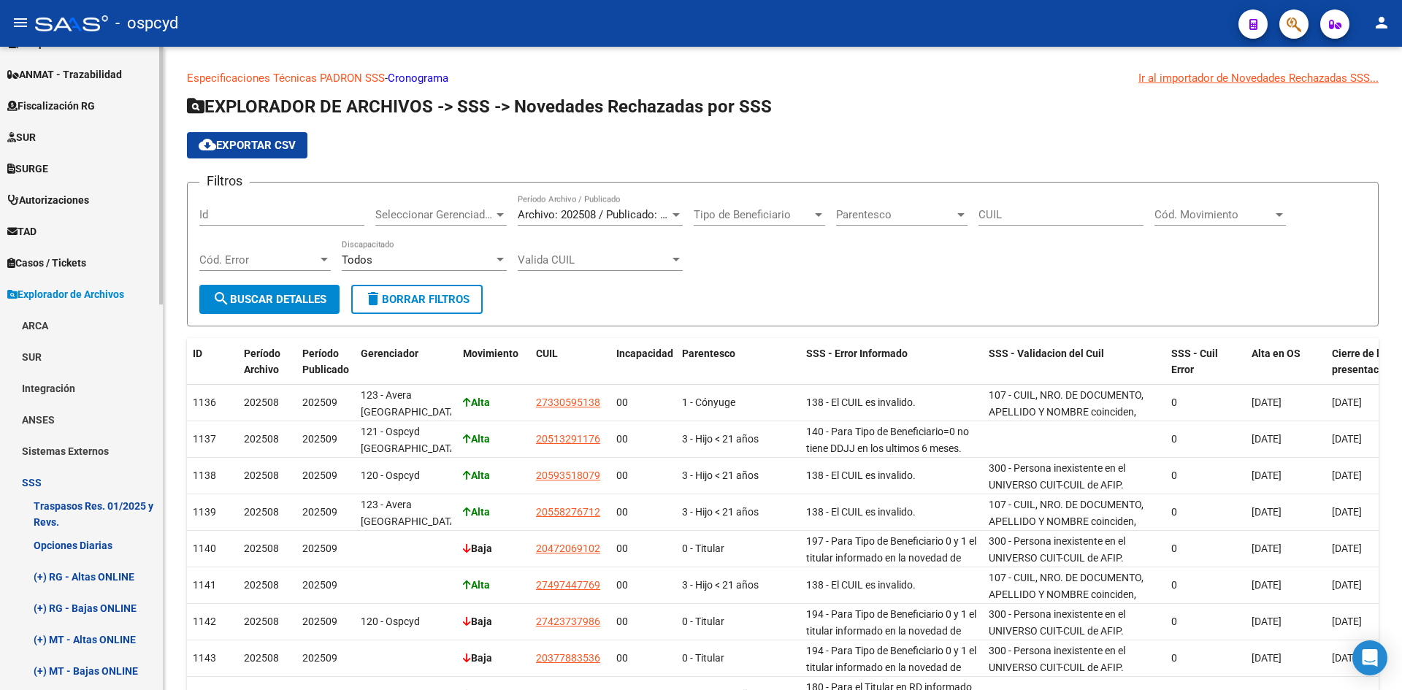
scroll to position [179, 0]
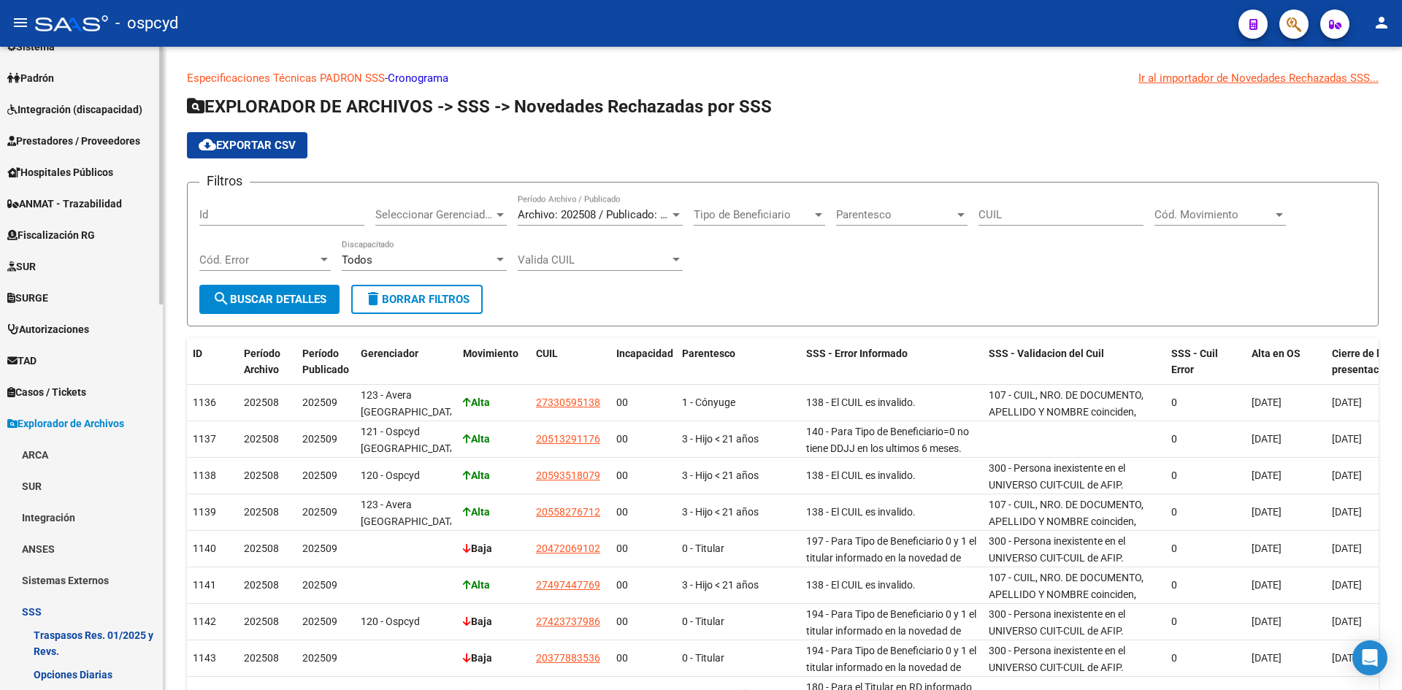
click at [78, 239] on span "Fiscalización RG" at bounding box center [51, 235] width 88 height 16
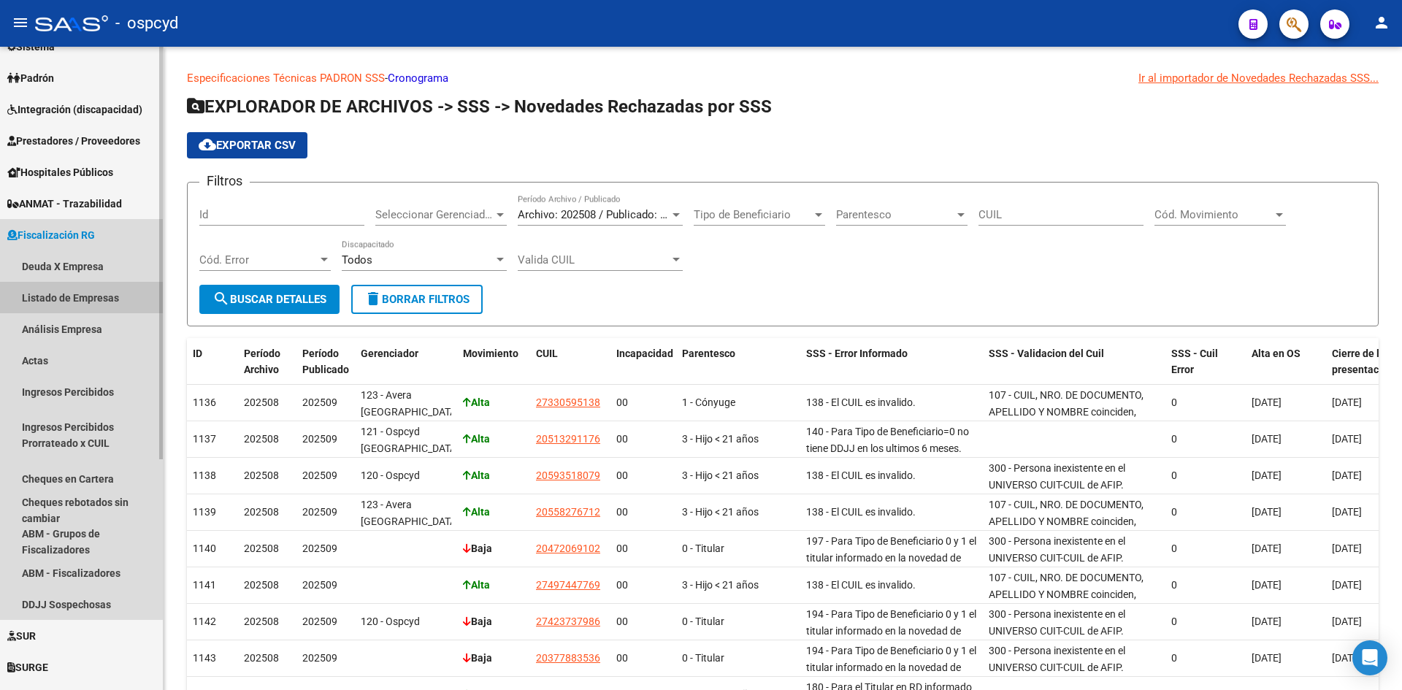
click at [63, 297] on link "Listado de Empresas" at bounding box center [81, 297] width 163 height 31
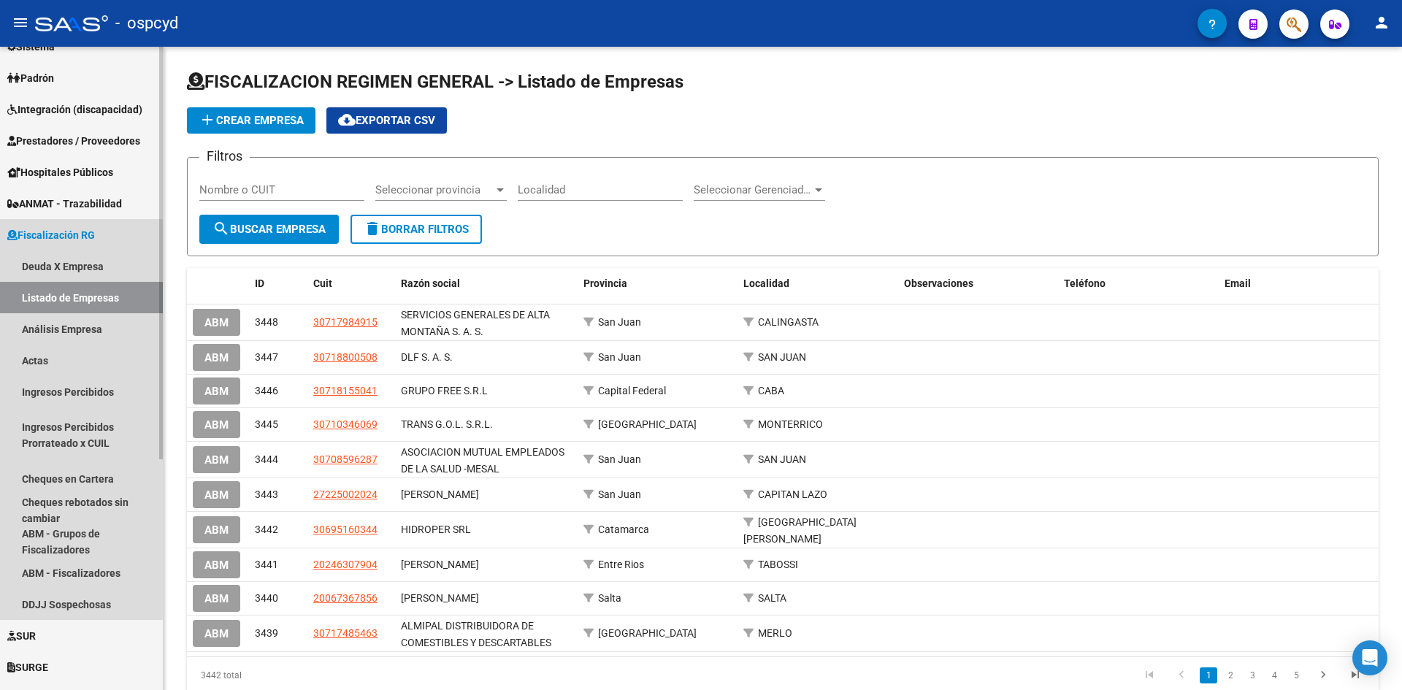
click at [64, 233] on span "Fiscalización RG" at bounding box center [51, 235] width 88 height 16
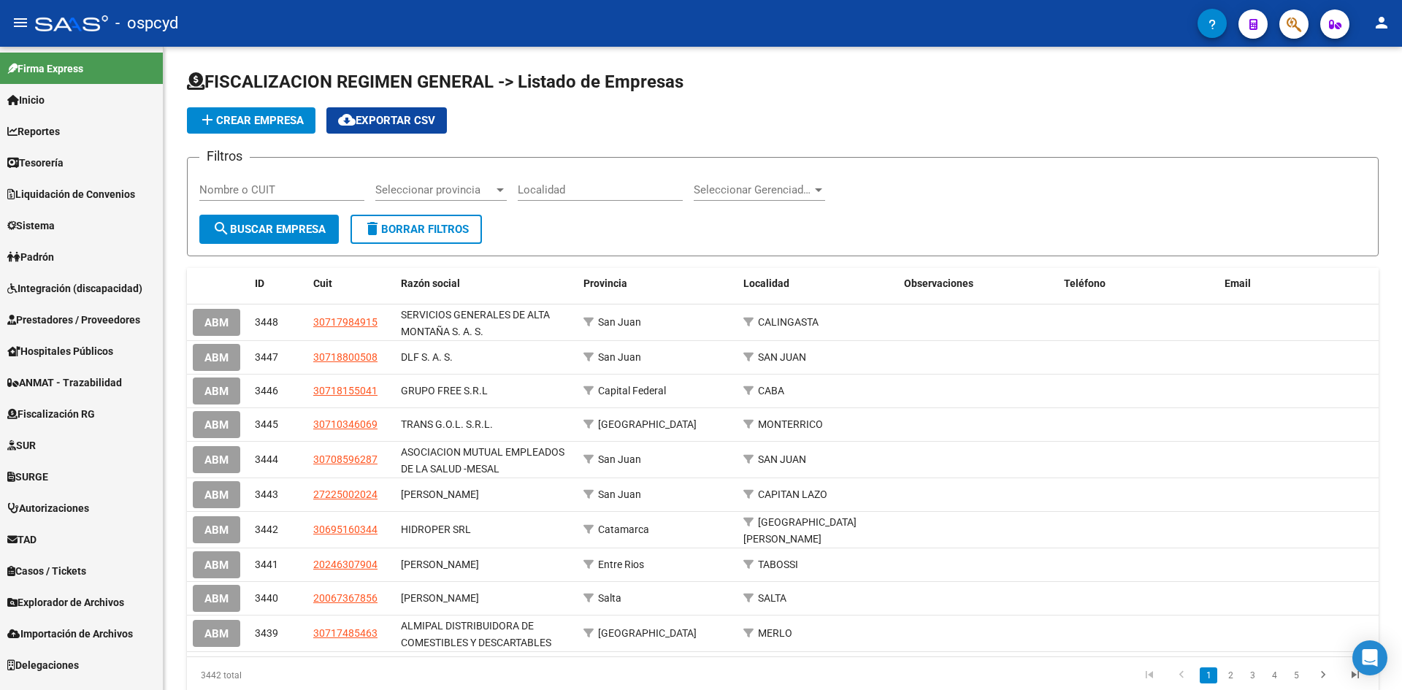
click at [63, 213] on link "Sistema" at bounding box center [81, 225] width 163 height 31
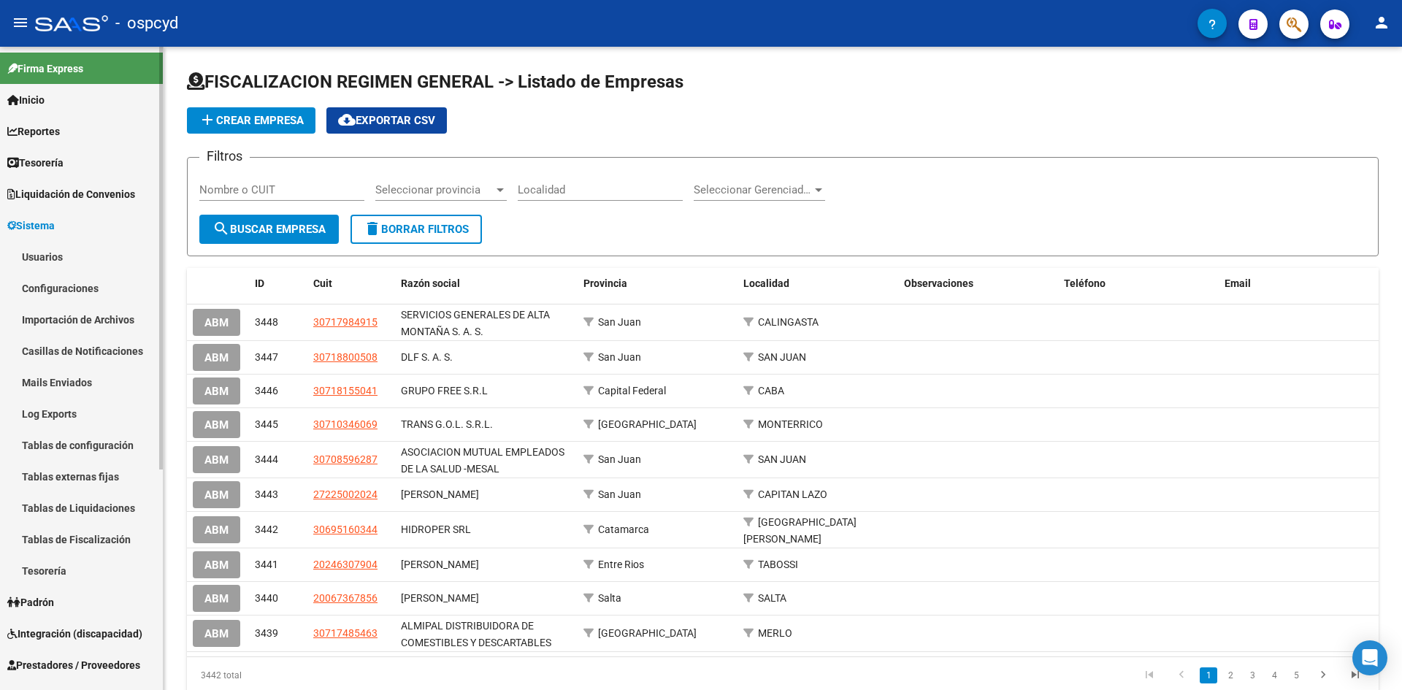
click at [57, 262] on link "Usuarios" at bounding box center [81, 256] width 163 height 31
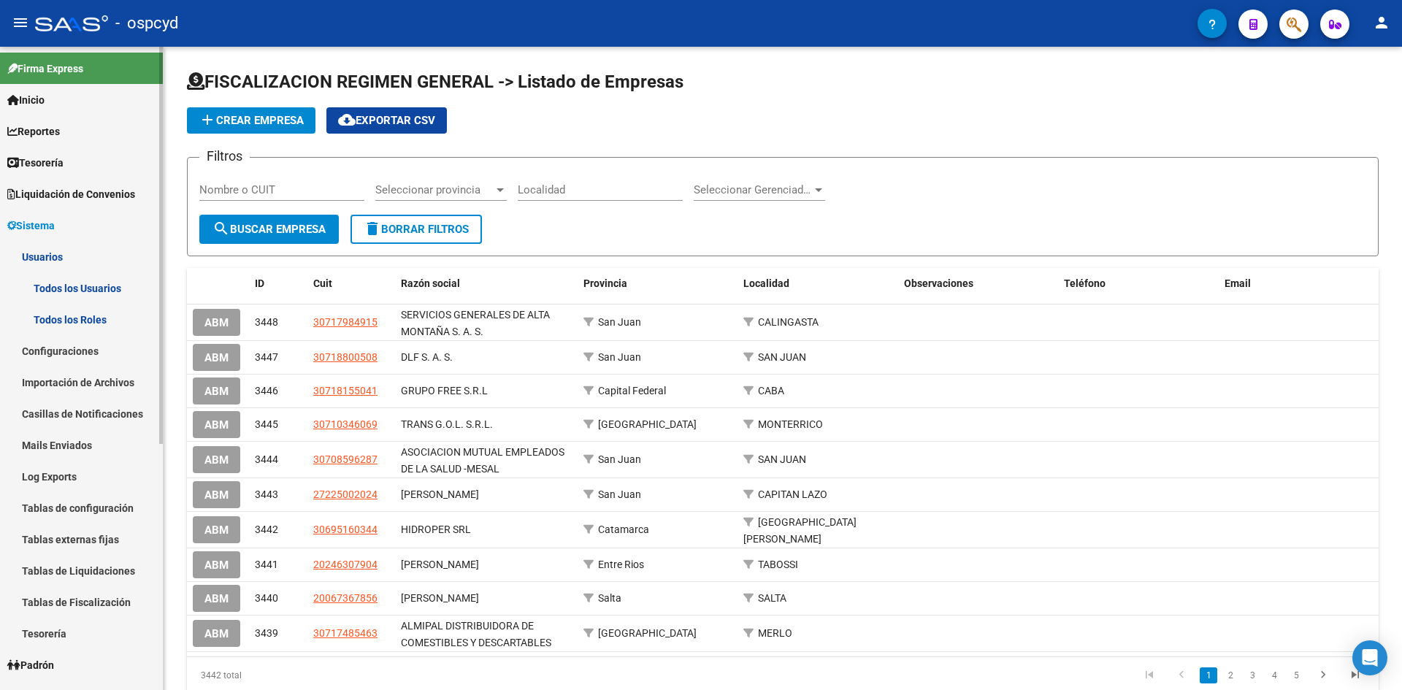
click at [62, 295] on link "Todos los Usuarios" at bounding box center [81, 287] width 163 height 31
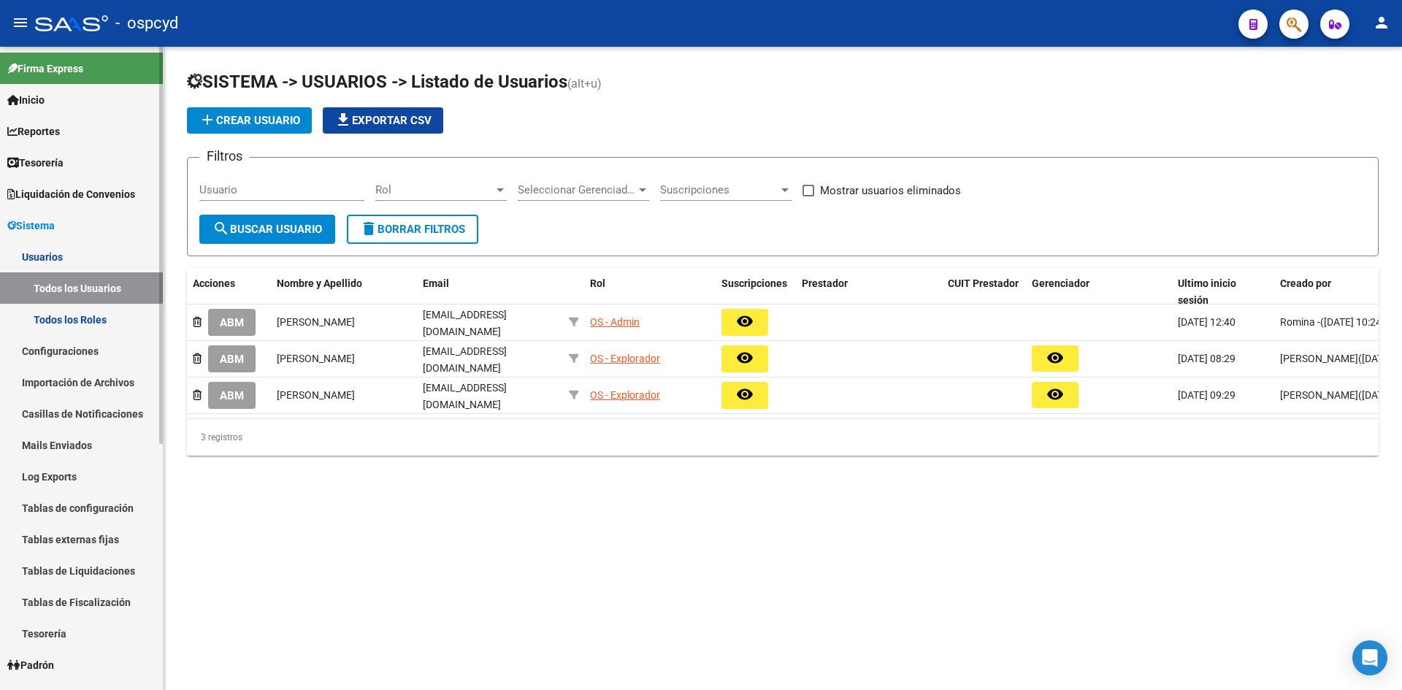
click at [53, 195] on span "Liquidación de Convenios" at bounding box center [71, 194] width 128 height 16
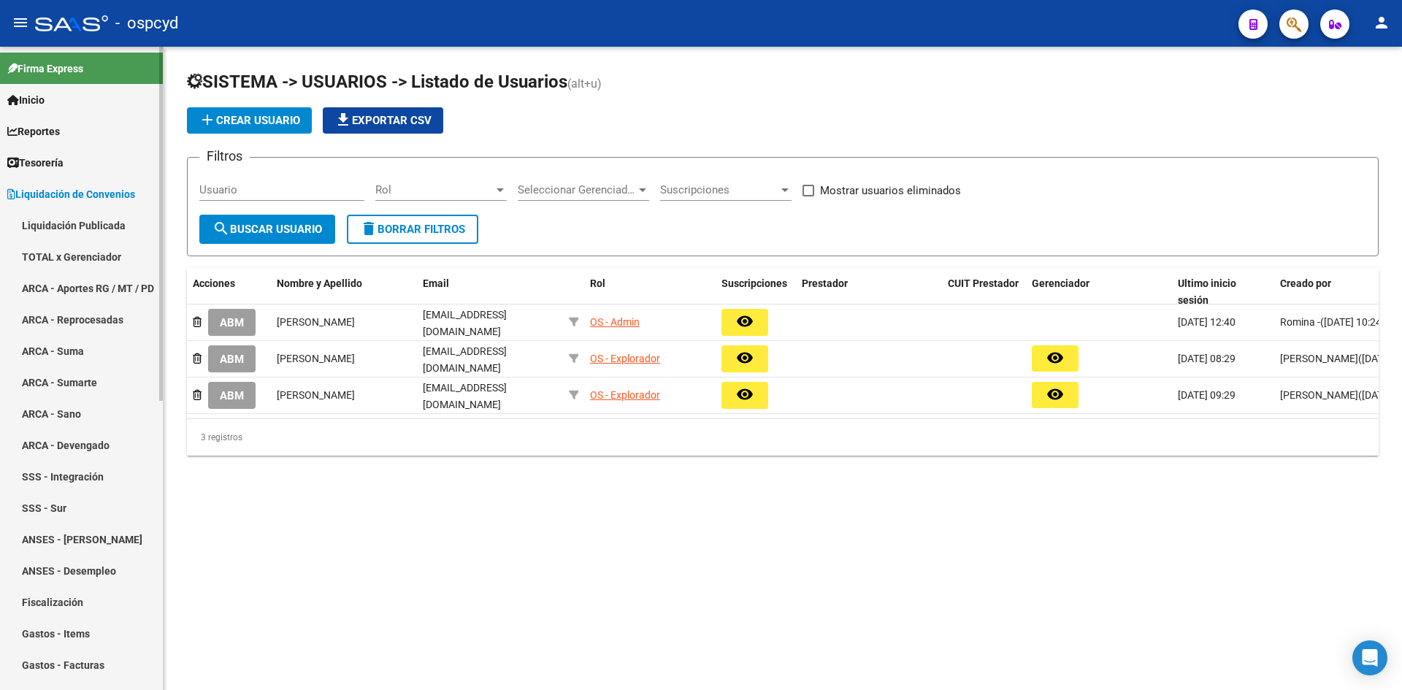
click at [58, 253] on link "TOTAL x Gerenciador" at bounding box center [81, 256] width 163 height 31
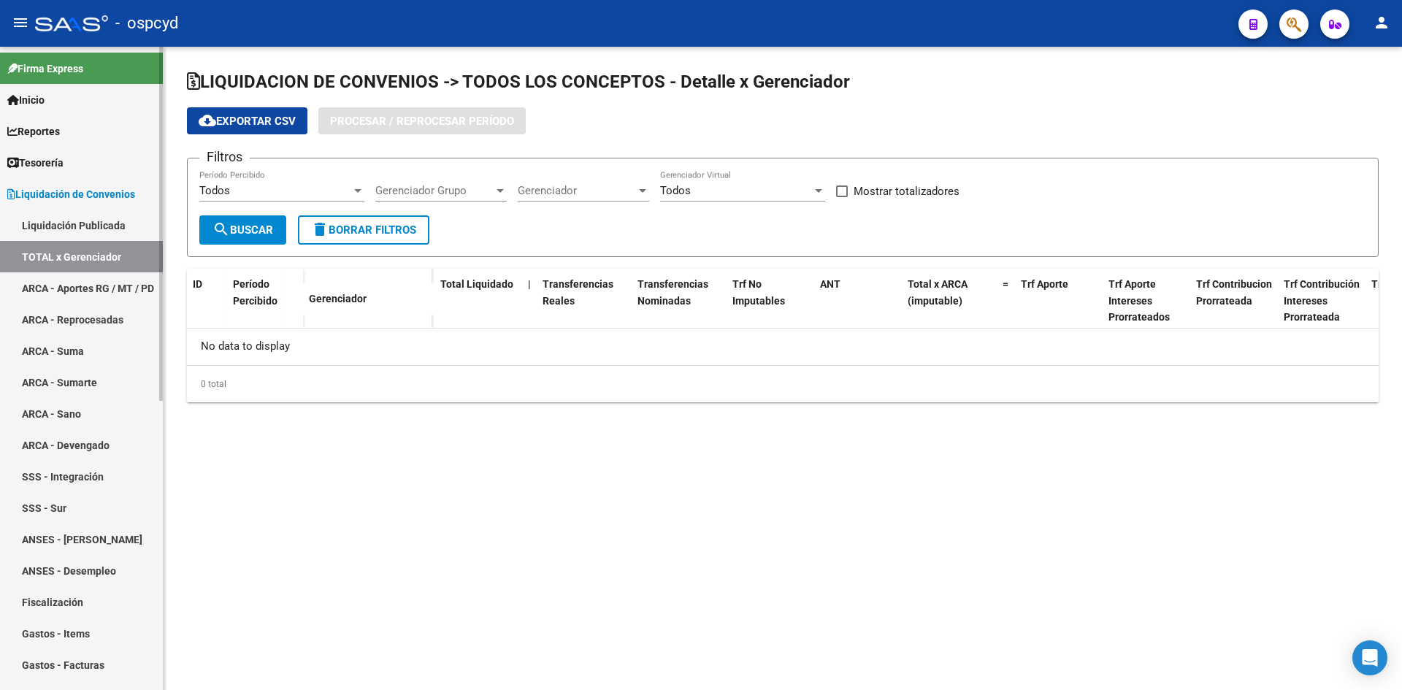
checkbox input "true"
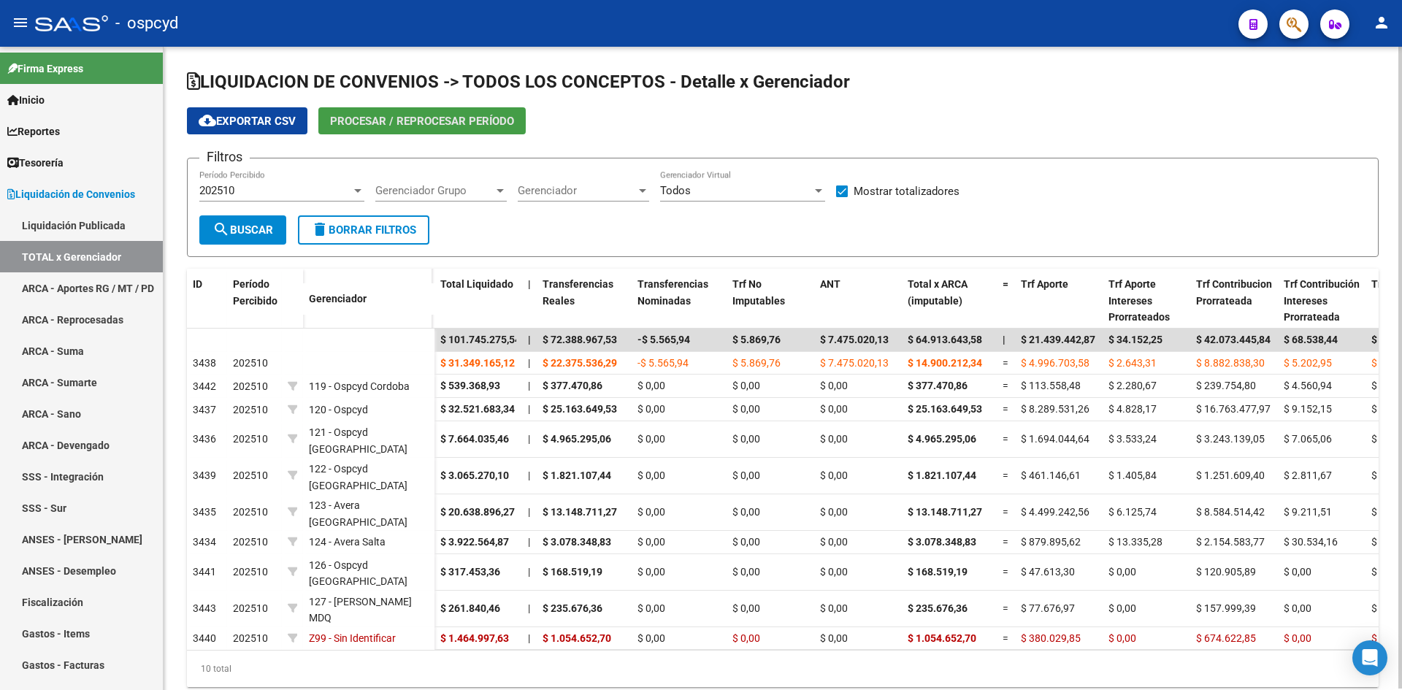
click at [388, 121] on span "Procesar / Reprocesar período" at bounding box center [422, 121] width 184 height 13
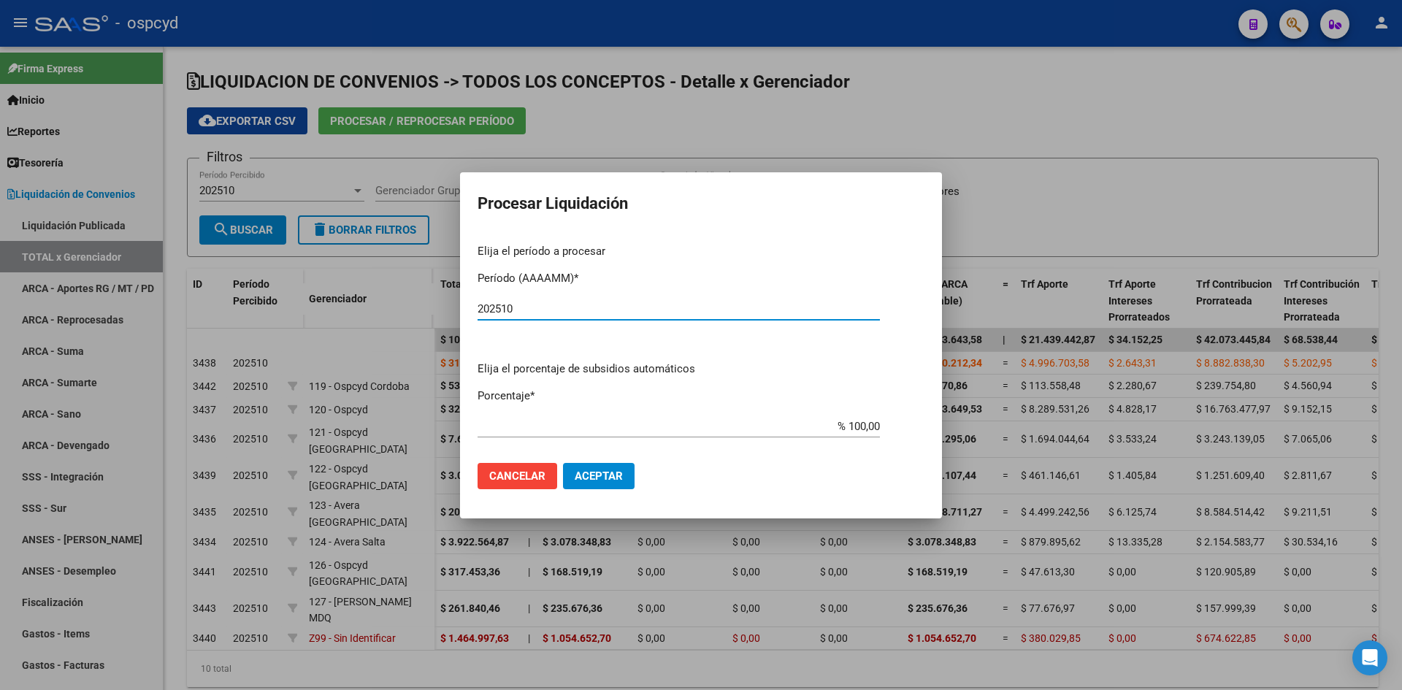
type input "202510"
click at [618, 475] on span "Aceptar" at bounding box center [599, 475] width 48 height 13
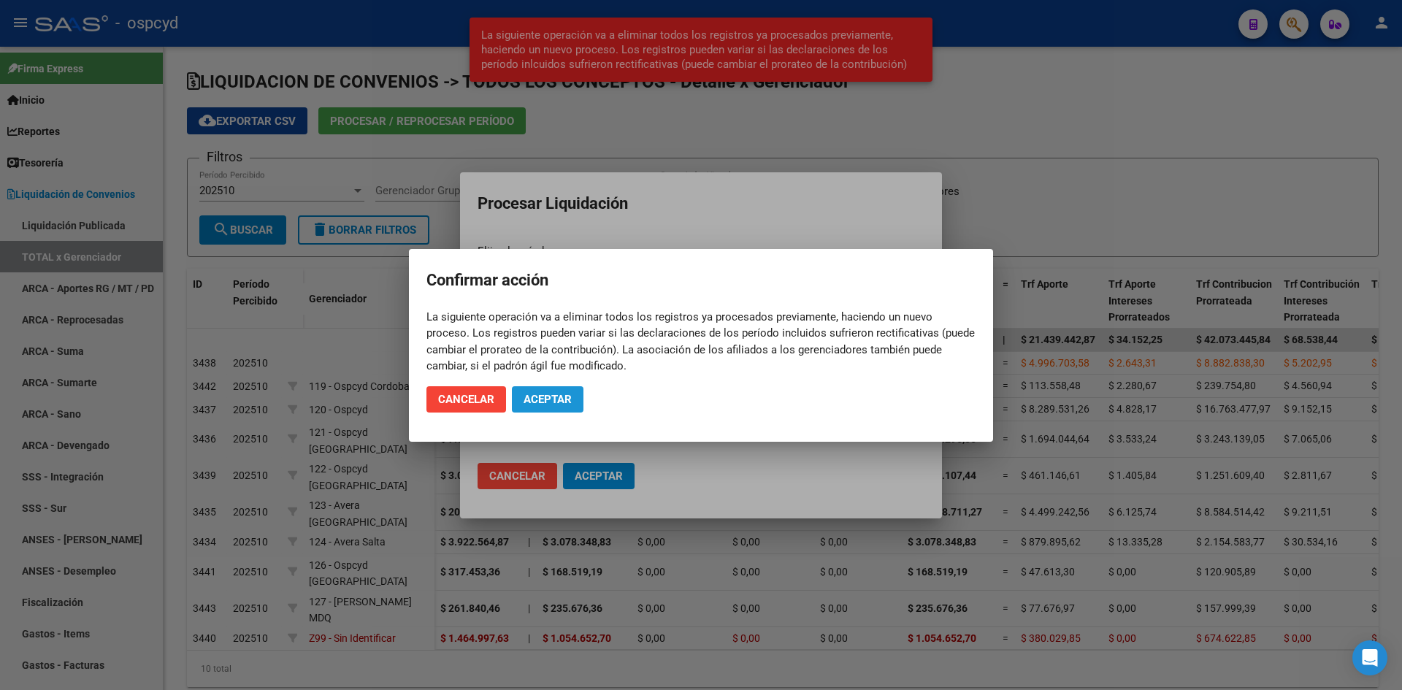
click at [561, 400] on span "Aceptar" at bounding box center [547, 399] width 48 height 13
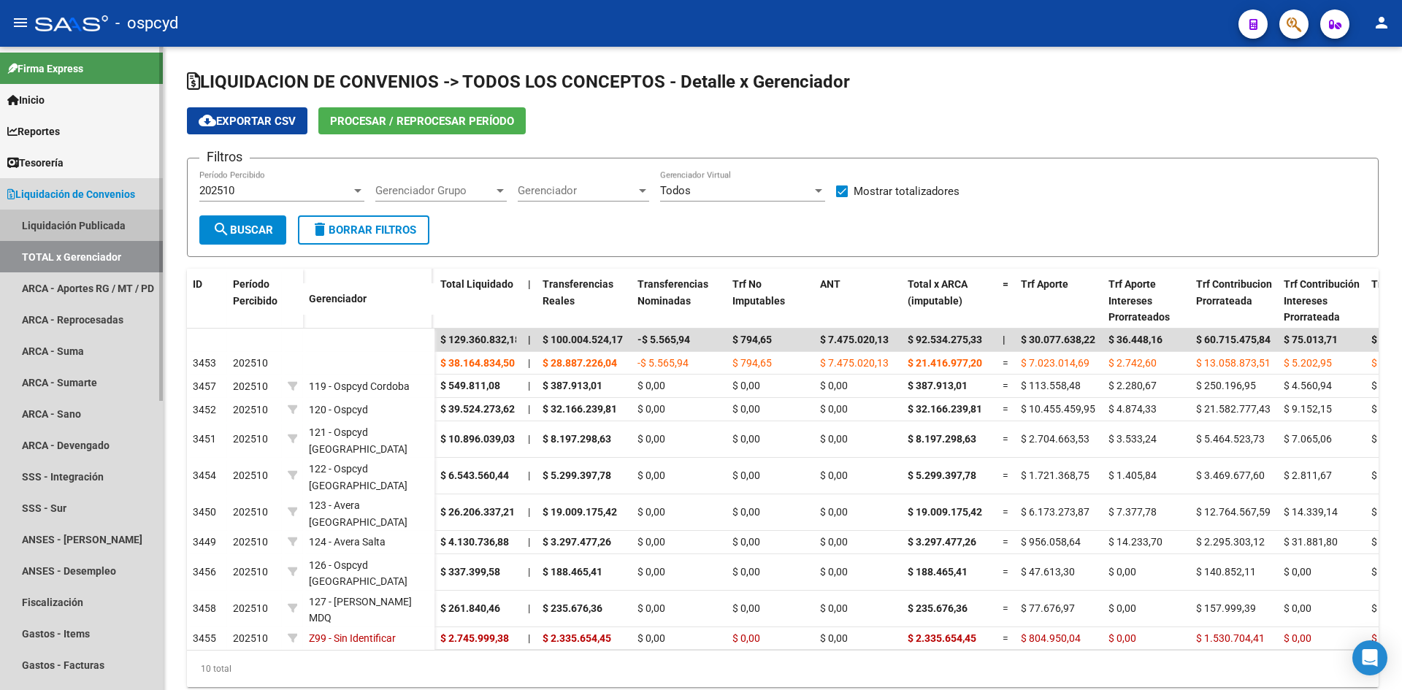
click at [34, 218] on link "Liquidación Publicada" at bounding box center [81, 225] width 163 height 31
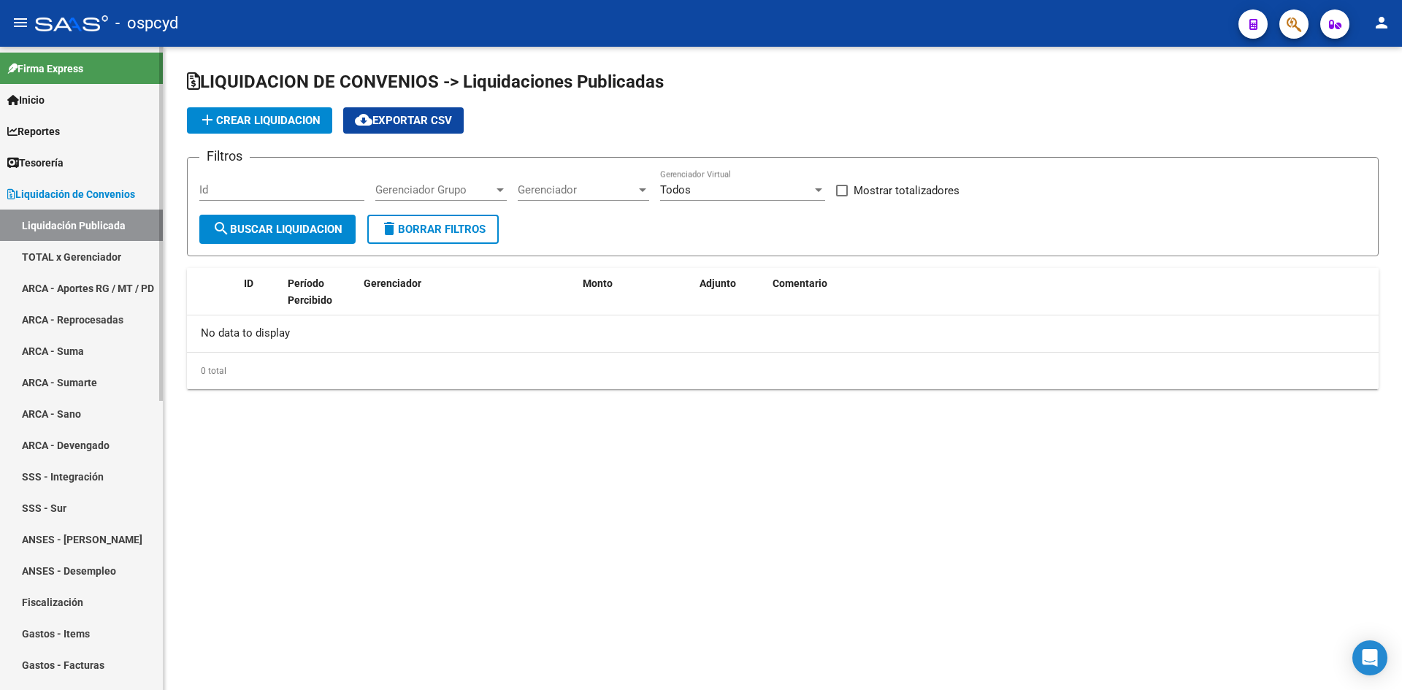
checkbox input "true"
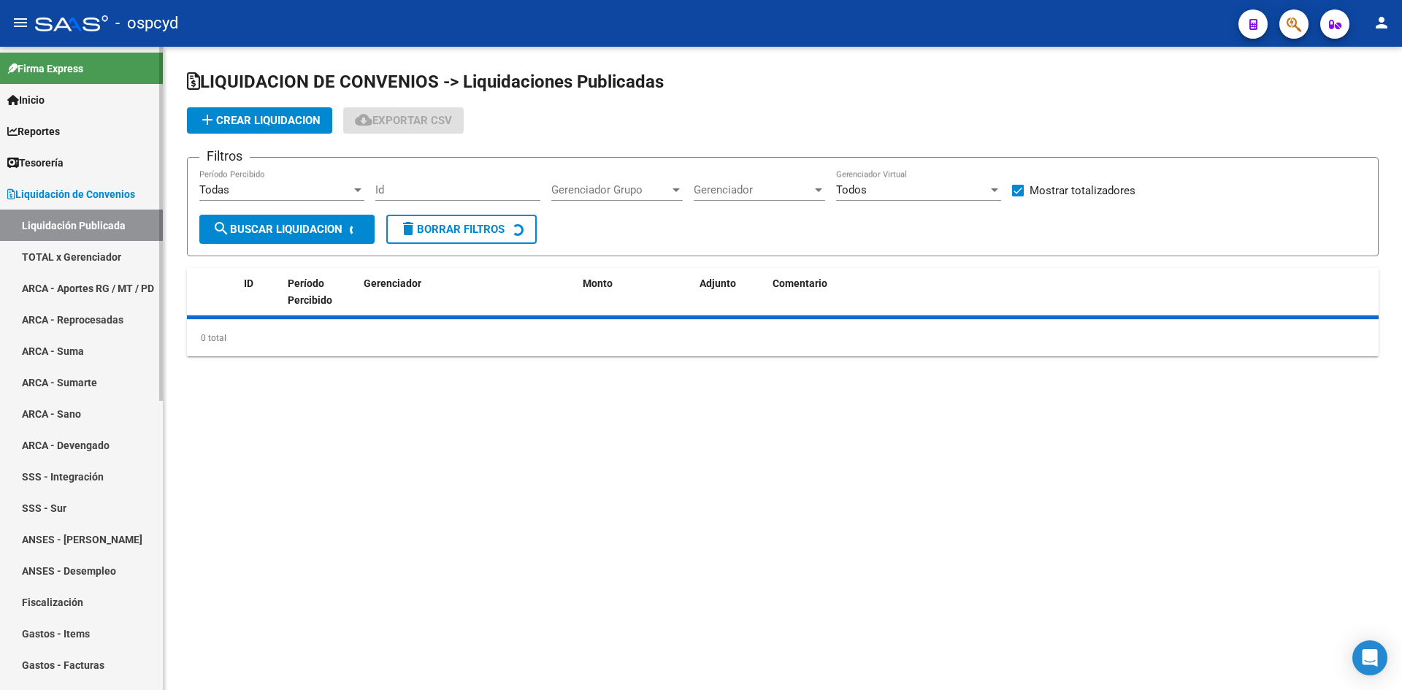
click at [41, 200] on span "Liquidación de Convenios" at bounding box center [71, 194] width 128 height 16
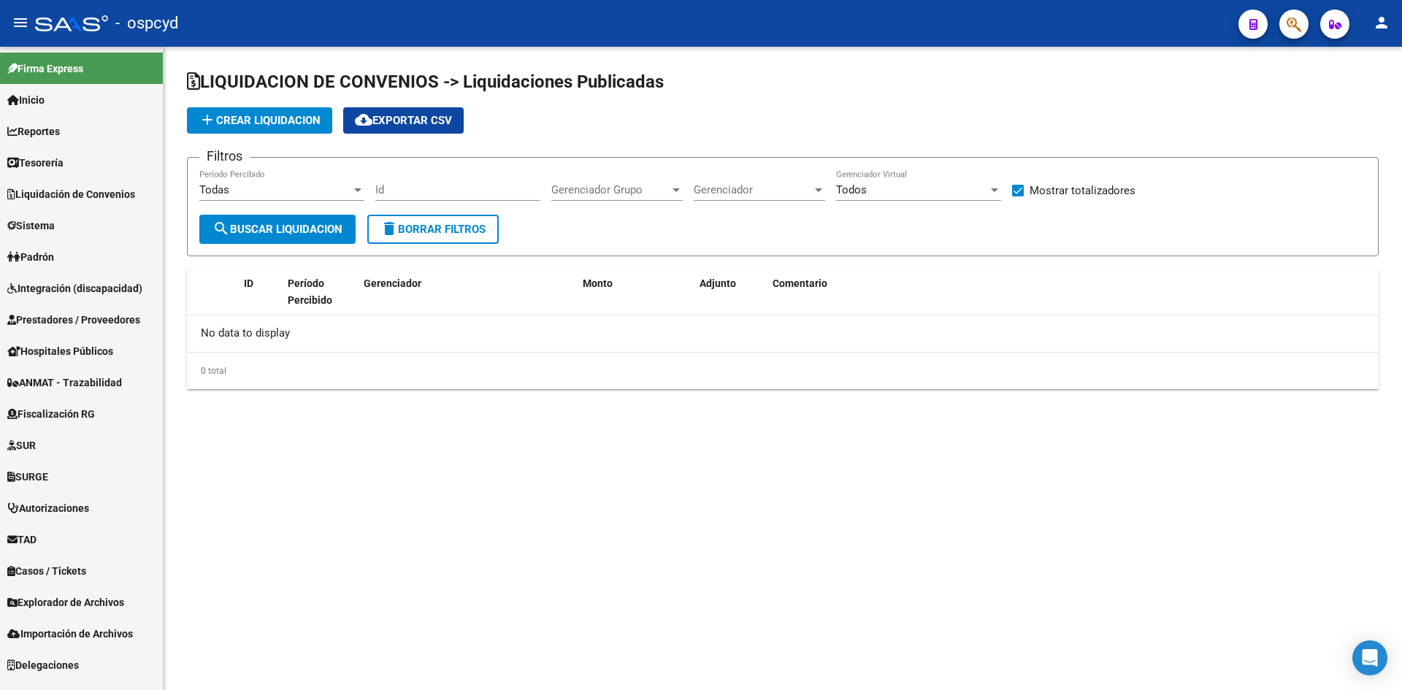
click at [1380, 28] on mat-icon "person" at bounding box center [1381, 23] width 18 height 18
click at [1361, 103] on button "exit_to_app Salir" at bounding box center [1351, 96] width 89 height 35
